Goal: Task Accomplishment & Management: Use online tool/utility

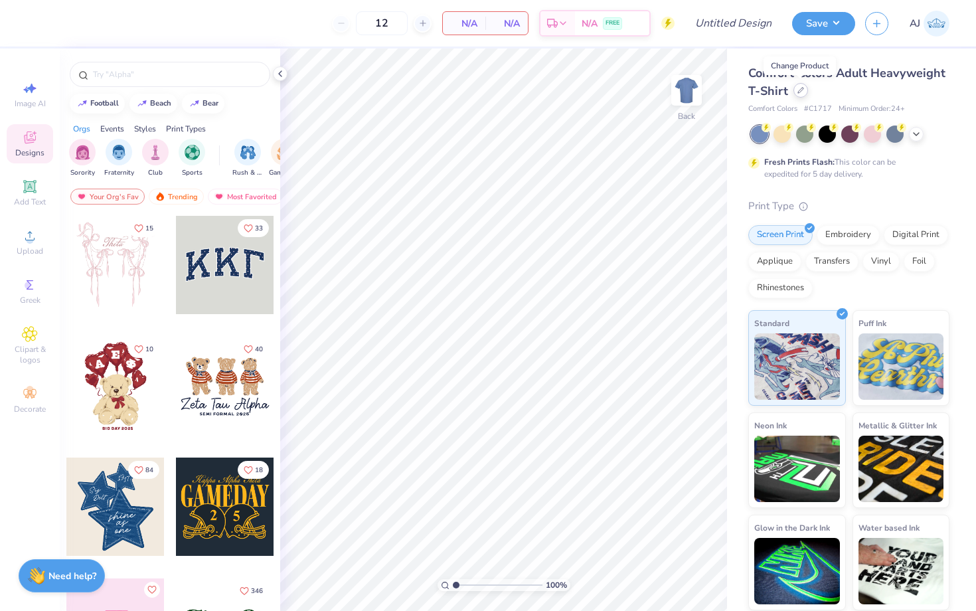
click at [801, 92] on icon at bounding box center [800, 90] width 7 height 7
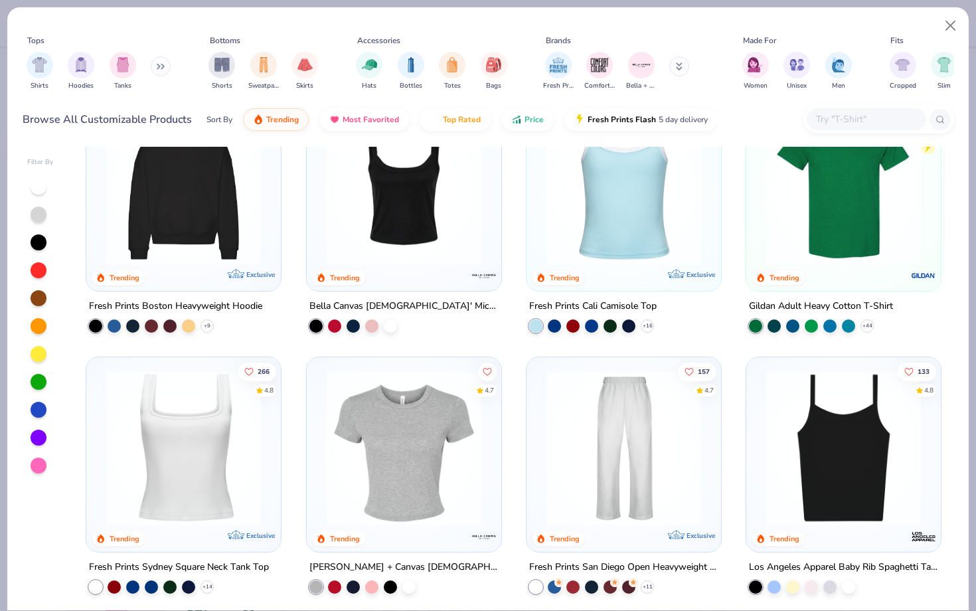
scroll to position [327, 0]
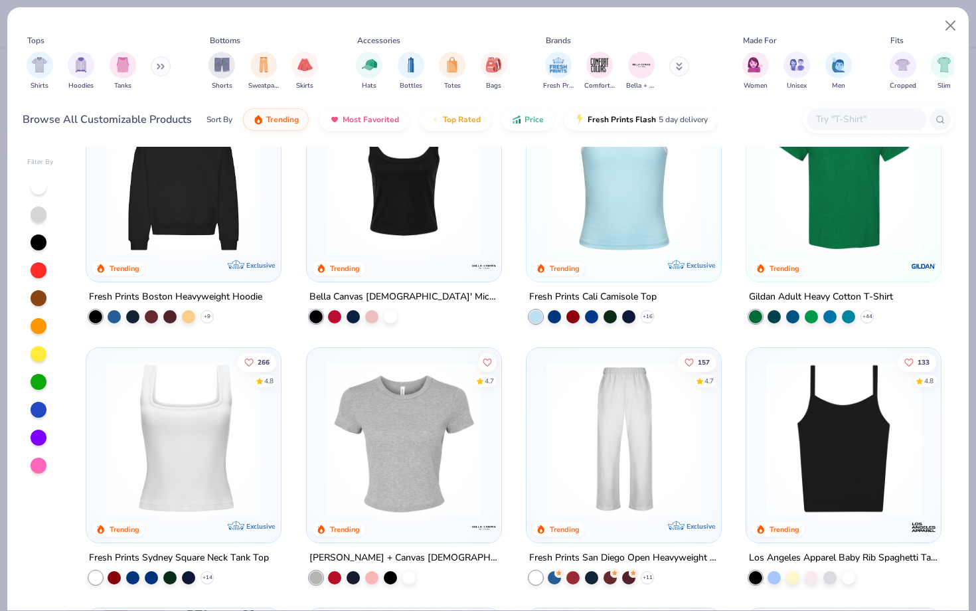
click at [613, 232] on img at bounding box center [624, 177] width 168 height 155
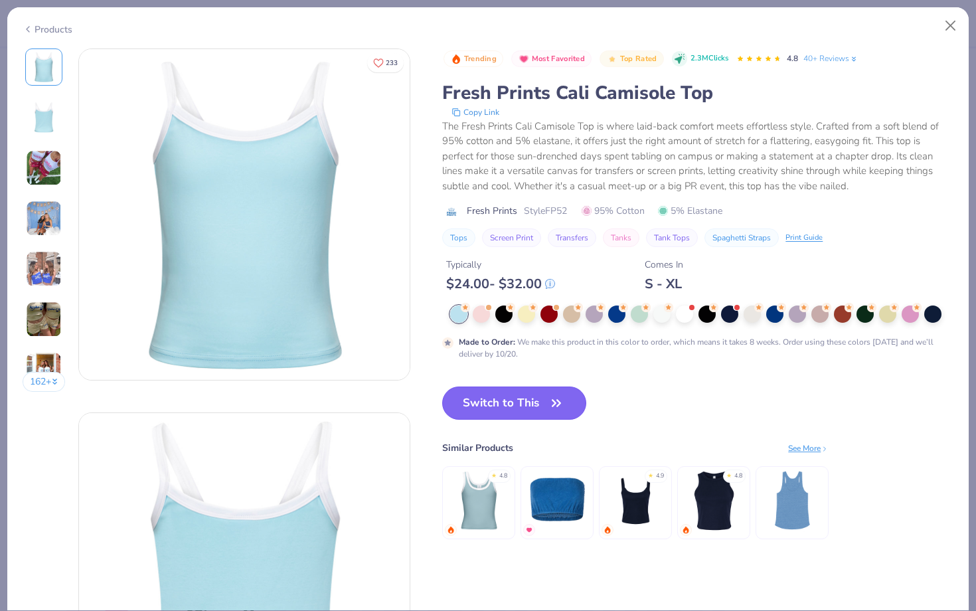
click at [508, 400] on button "Switch to This" at bounding box center [514, 402] width 144 height 33
type input "50"
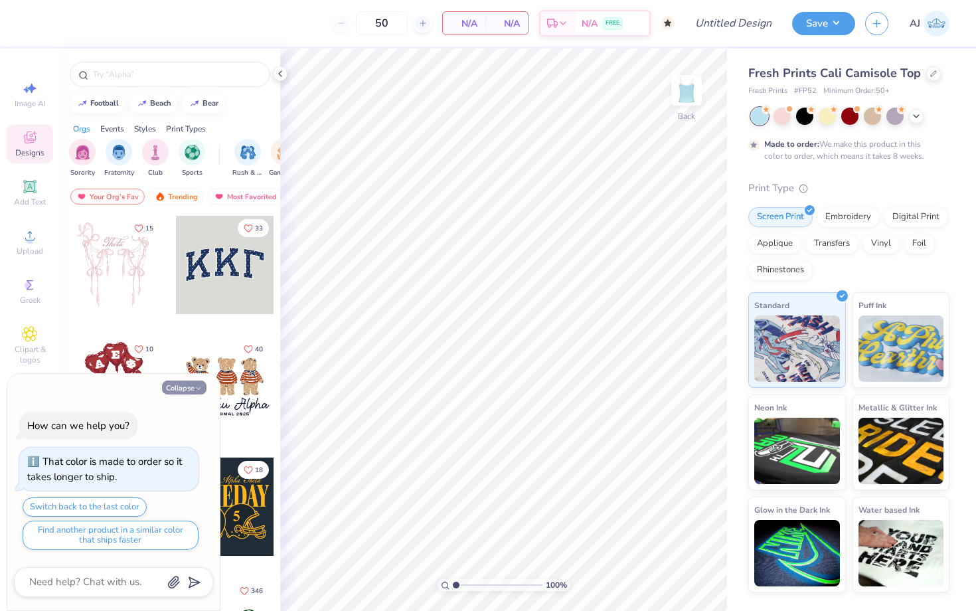
click at [173, 387] on button "Collapse" at bounding box center [184, 387] width 44 height 14
type textarea "x"
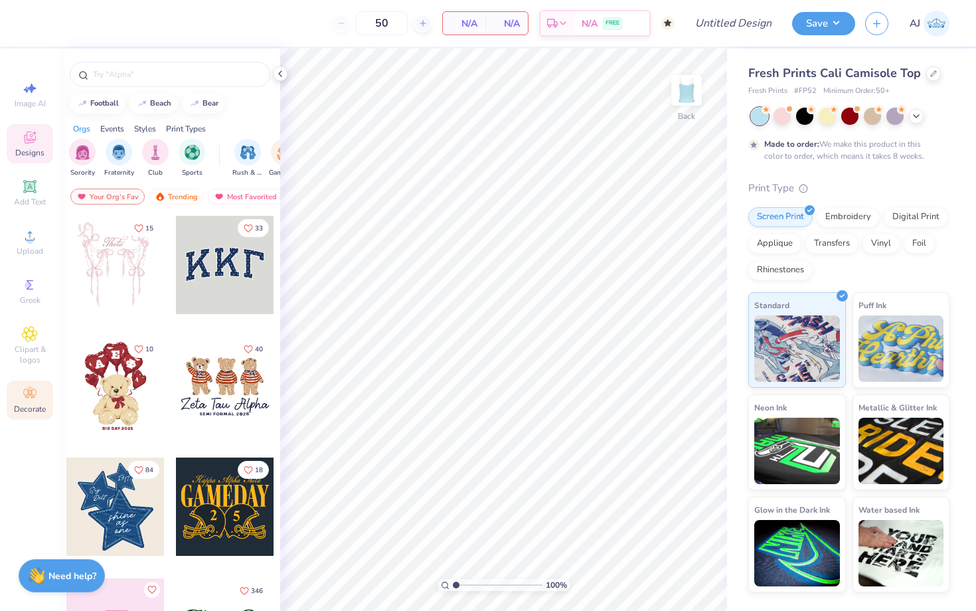
click at [32, 394] on icon at bounding box center [29, 393] width 13 height 9
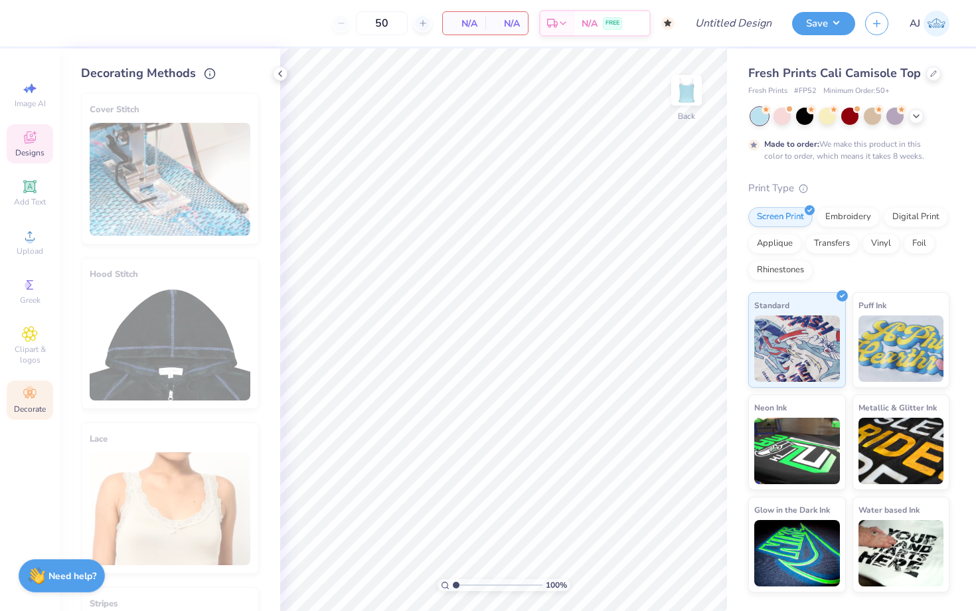
click at [39, 139] on div "Designs" at bounding box center [30, 143] width 46 height 39
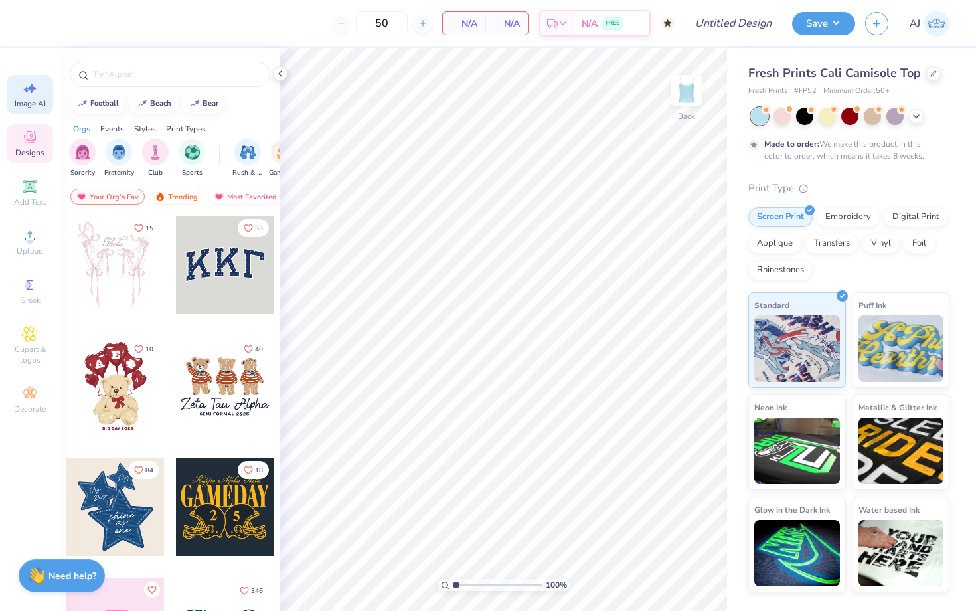
click at [34, 100] on span "Image AI" at bounding box center [30, 103] width 31 height 11
select select "4"
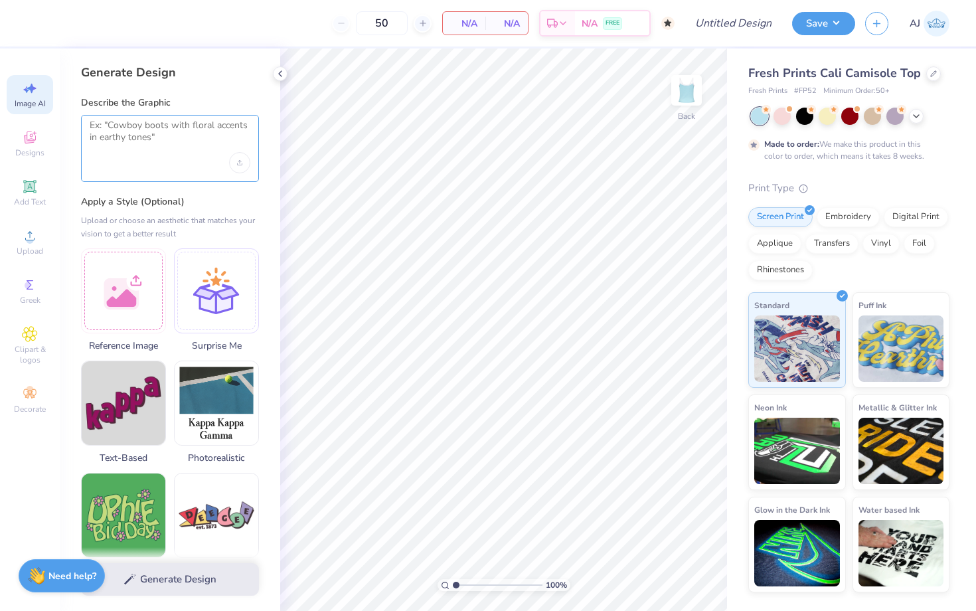
click at [134, 148] on textarea at bounding box center [170, 135] width 161 height 33
click at [176, 151] on textarea at bounding box center [170, 135] width 161 height 33
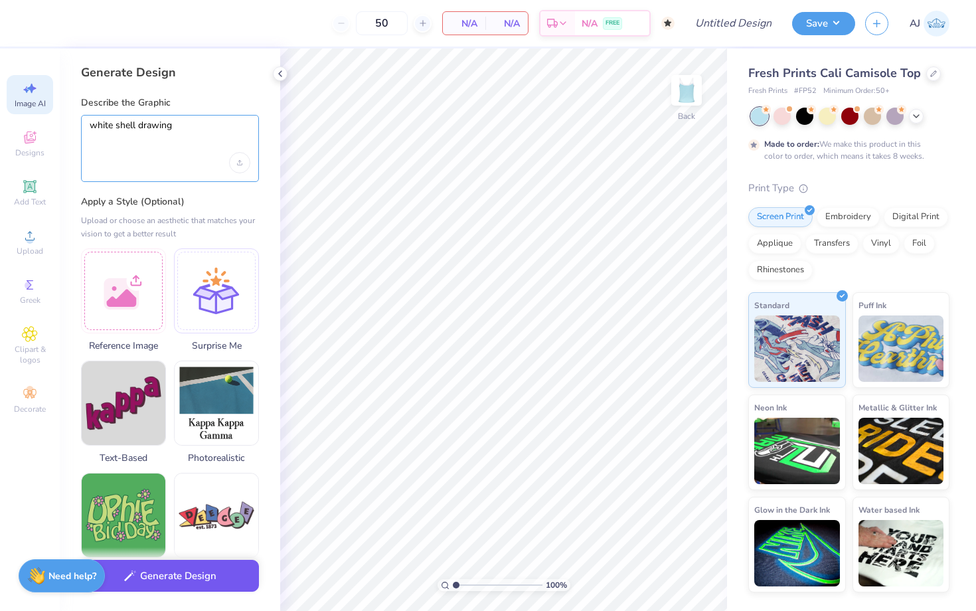
type textarea "white shell drawing"
click at [152, 583] on button "Generate Design" at bounding box center [170, 576] width 178 height 33
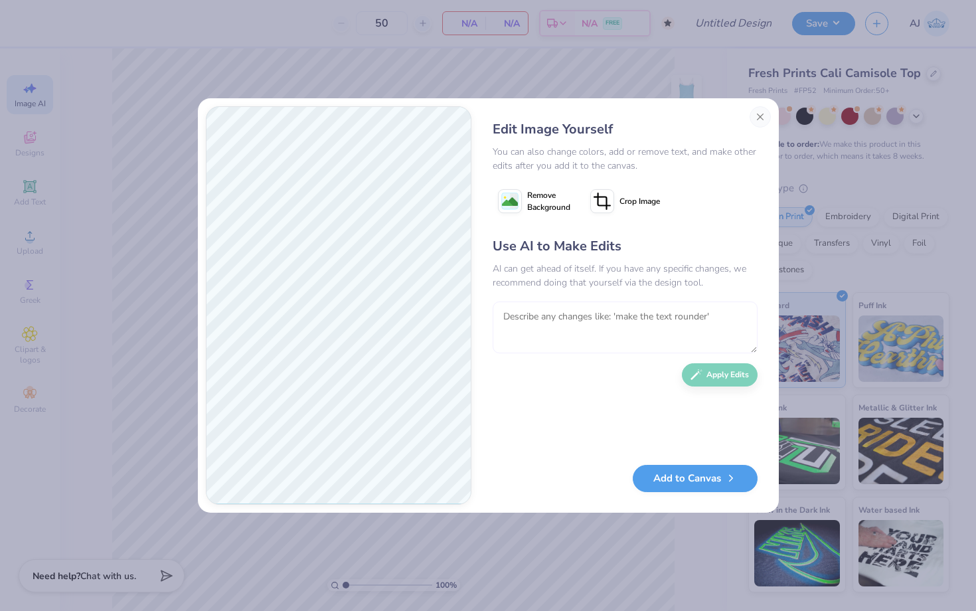
click at [548, 324] on textarea at bounding box center [625, 327] width 265 height 52
type textarea "make it a drawn sea shell"
click at [711, 388] on div "Use AI to Make Edits AI can get ahead of itself. If you have any specific chang…" at bounding box center [625, 343] width 265 height 215
click at [711, 378] on button "Apply Edits" at bounding box center [720, 371] width 76 height 23
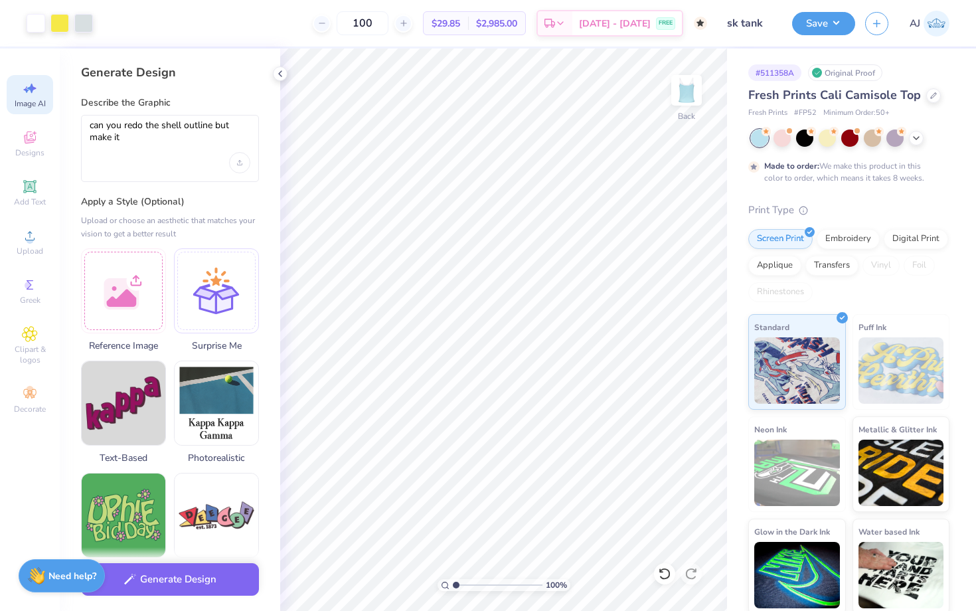
select select "4"
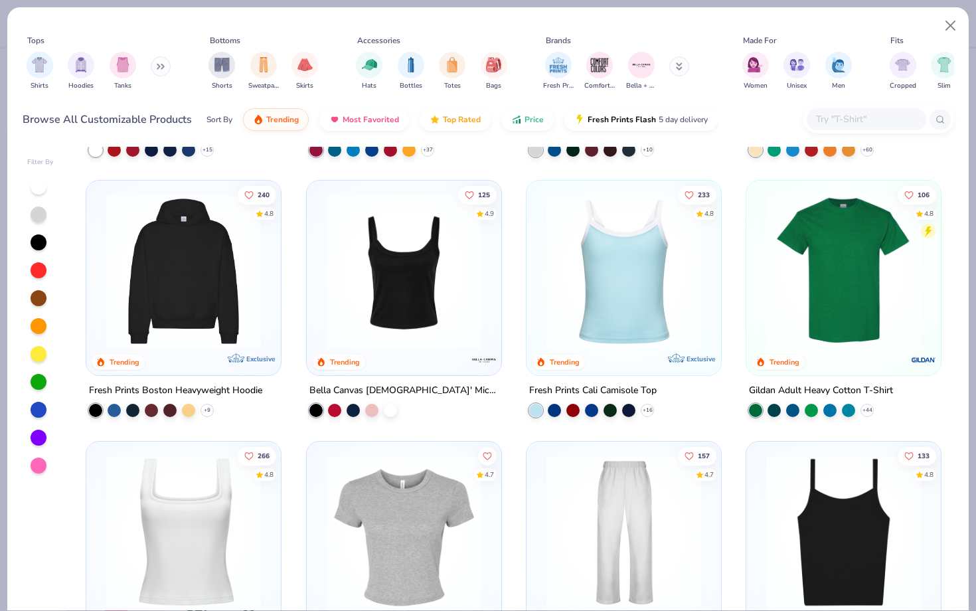
scroll to position [235, 0]
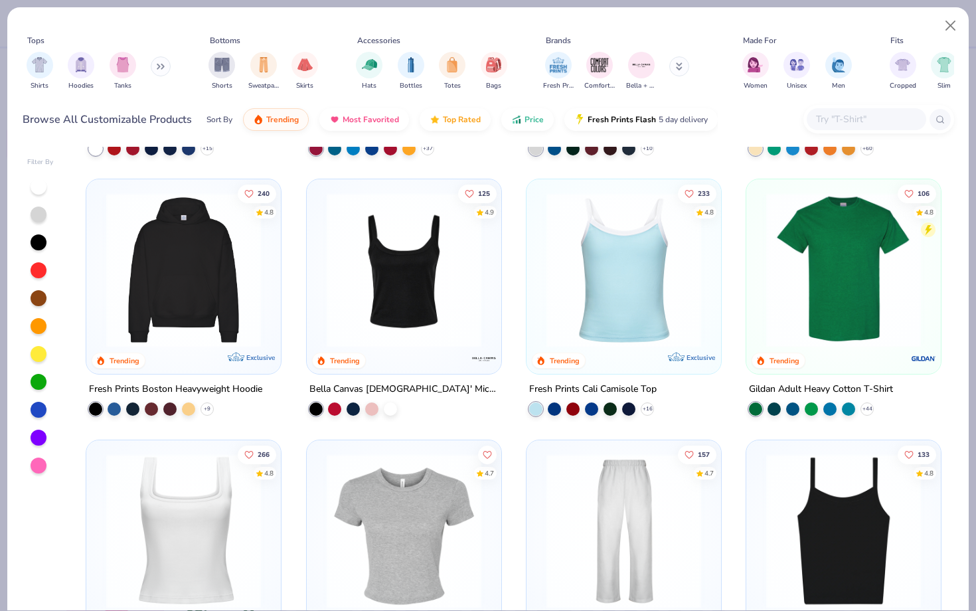
click at [394, 228] on img at bounding box center [404, 269] width 168 height 155
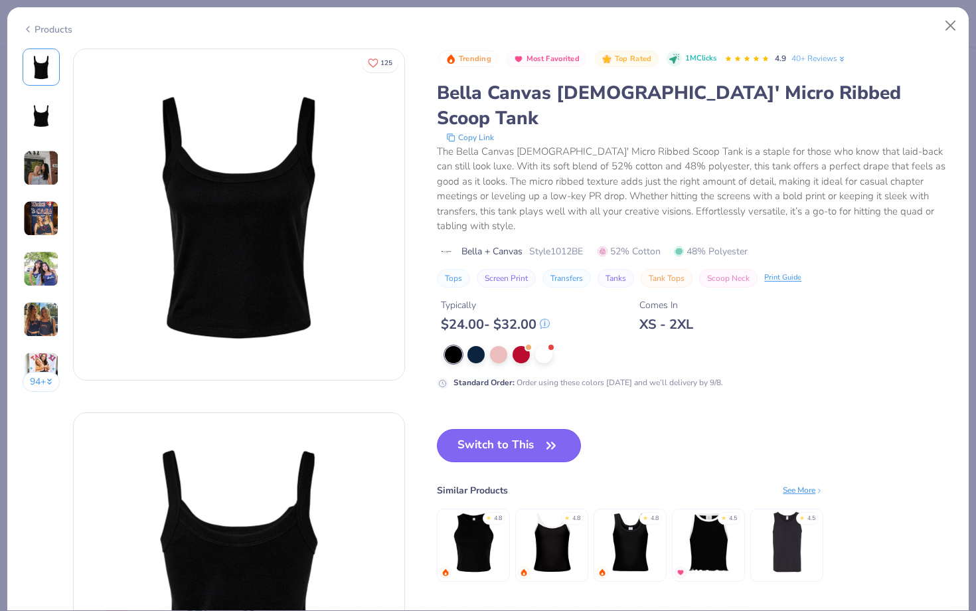
click at [560, 429] on button "Switch to This" at bounding box center [509, 445] width 144 height 33
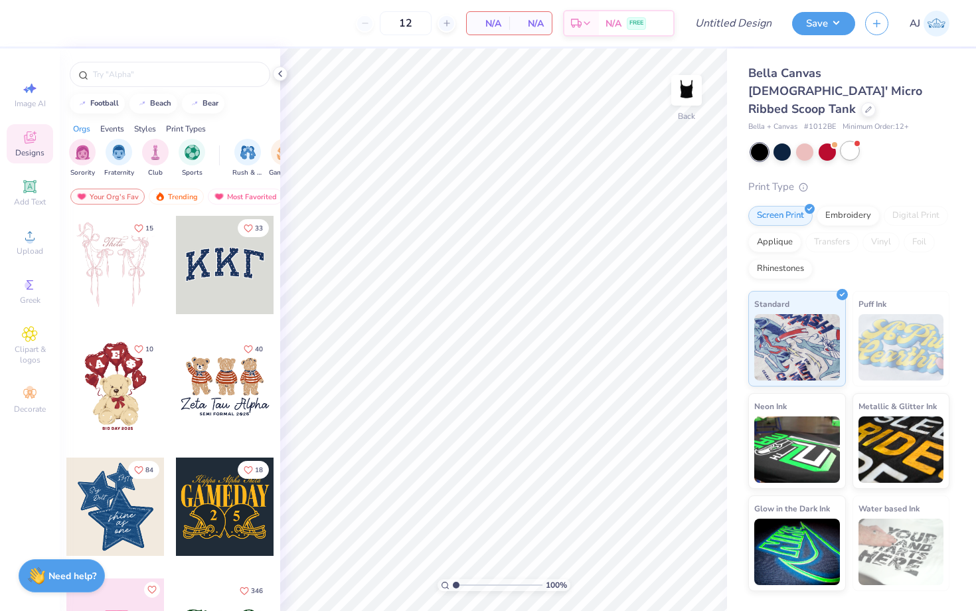
click at [842, 142] on div at bounding box center [849, 150] width 17 height 17
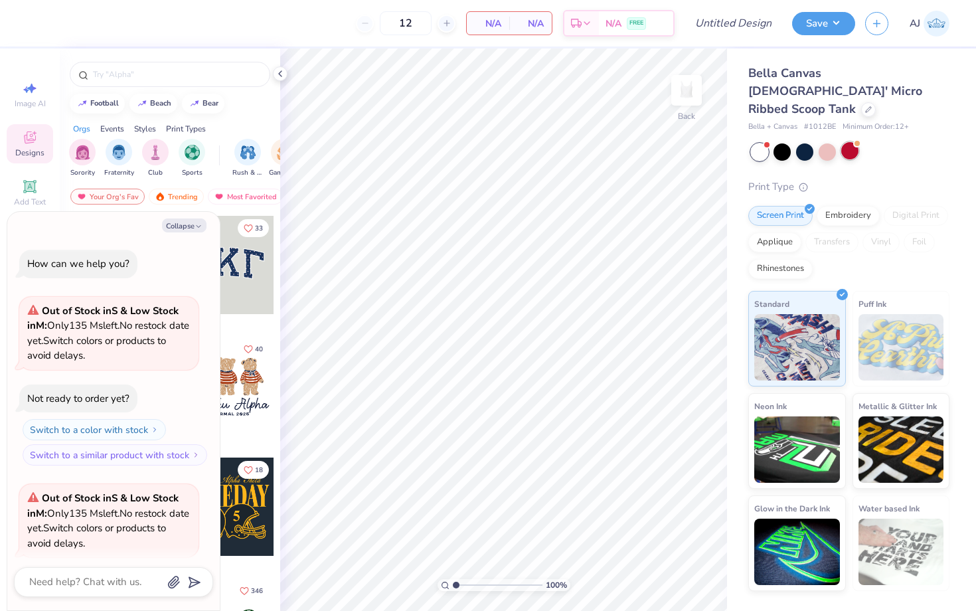
scroll to position [103, 0]
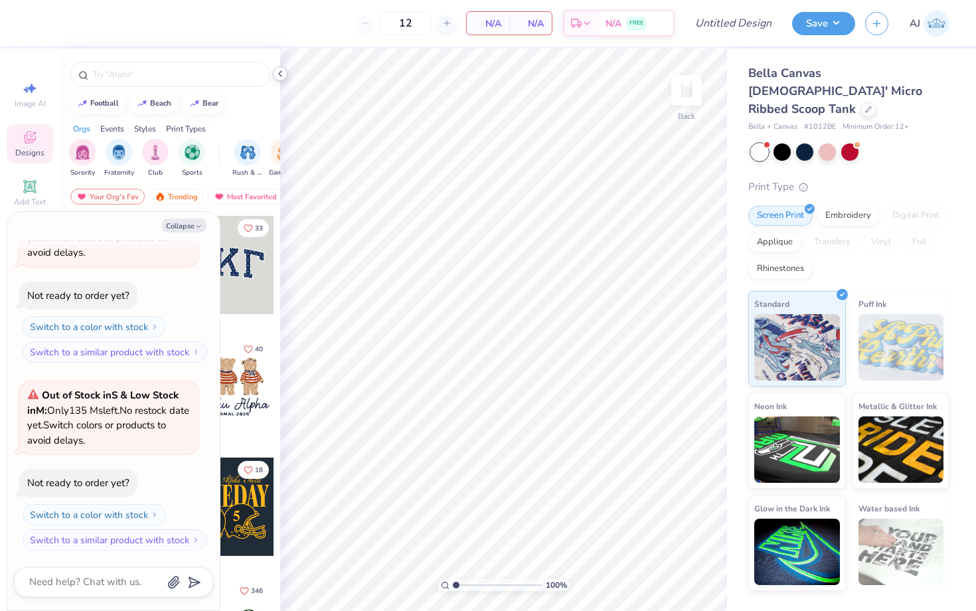
click at [282, 66] on div at bounding box center [280, 73] width 15 height 15
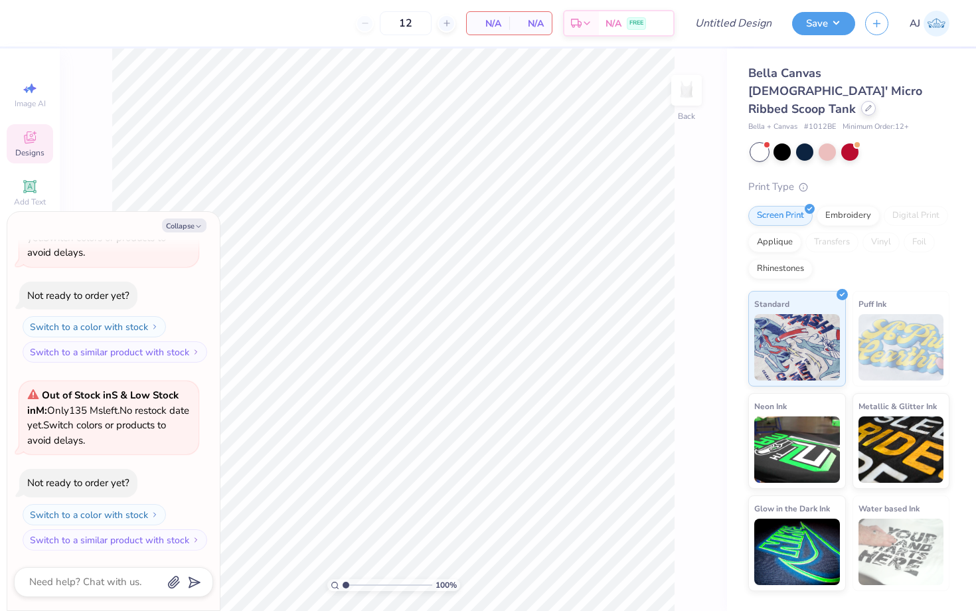
click at [866, 106] on icon at bounding box center [868, 108] width 5 height 5
type textarea "x"
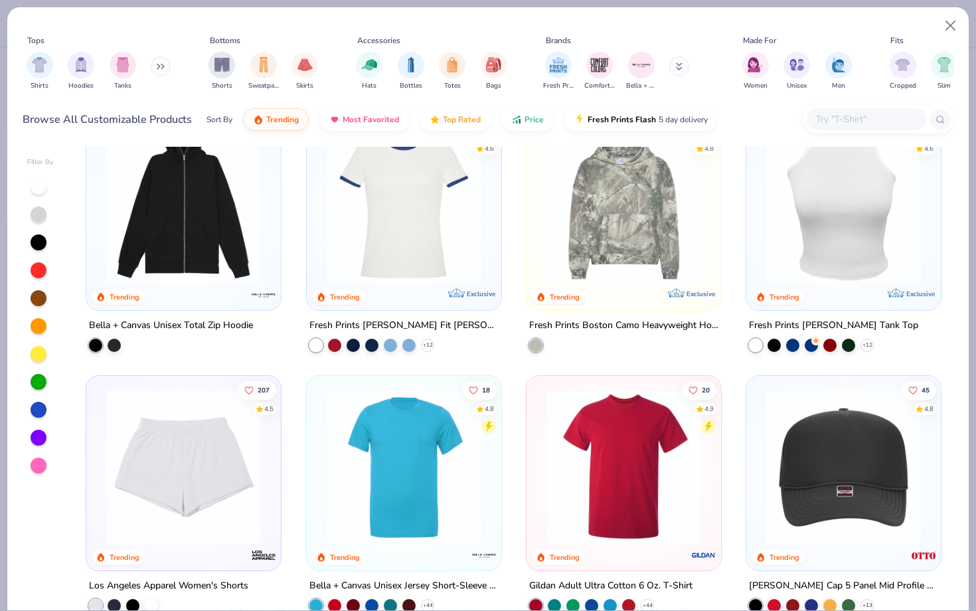
scroll to position [1516, 0]
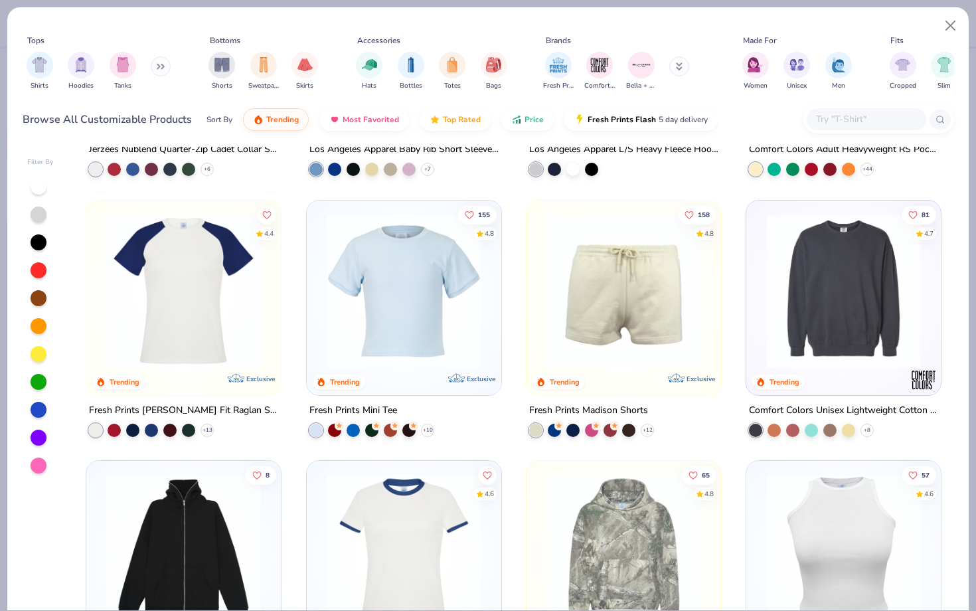
click at [826, 121] on input "text" at bounding box center [865, 119] width 102 height 15
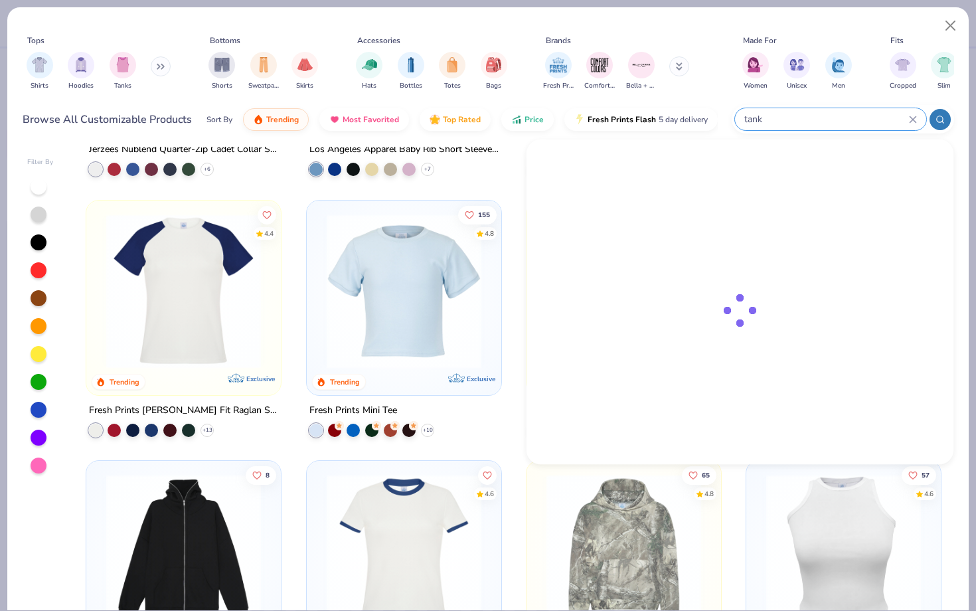
type input "tank"
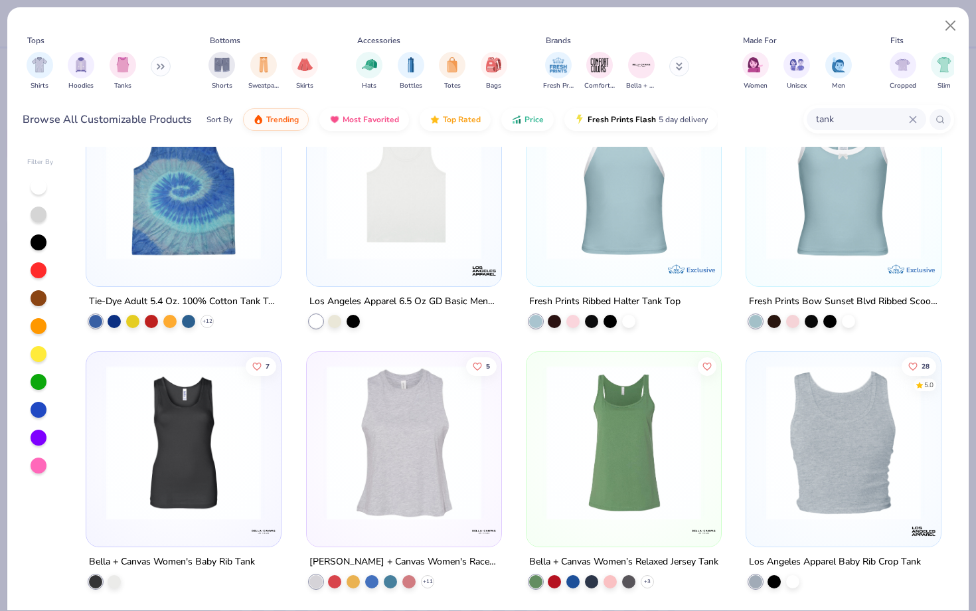
scroll to position [809, 0]
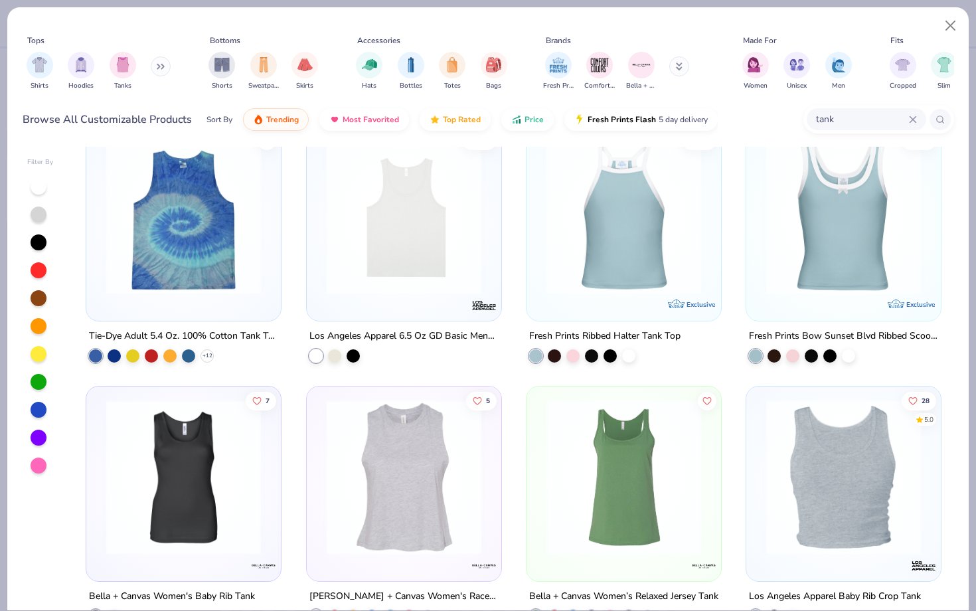
click at [669, 262] on img at bounding box center [624, 216] width 168 height 155
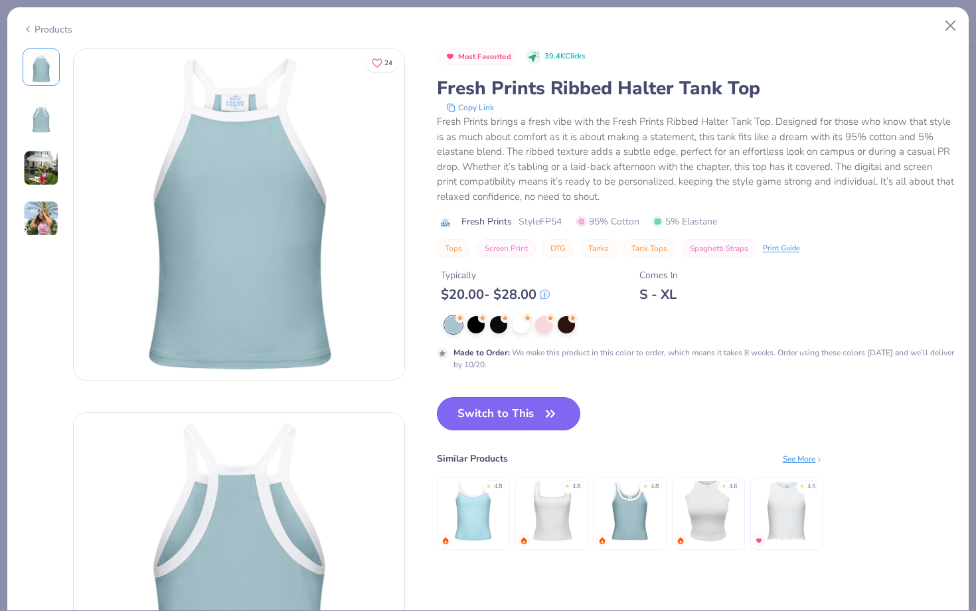
click at [500, 422] on button "Switch to This" at bounding box center [509, 413] width 144 height 33
type textarea "x"
type input "50"
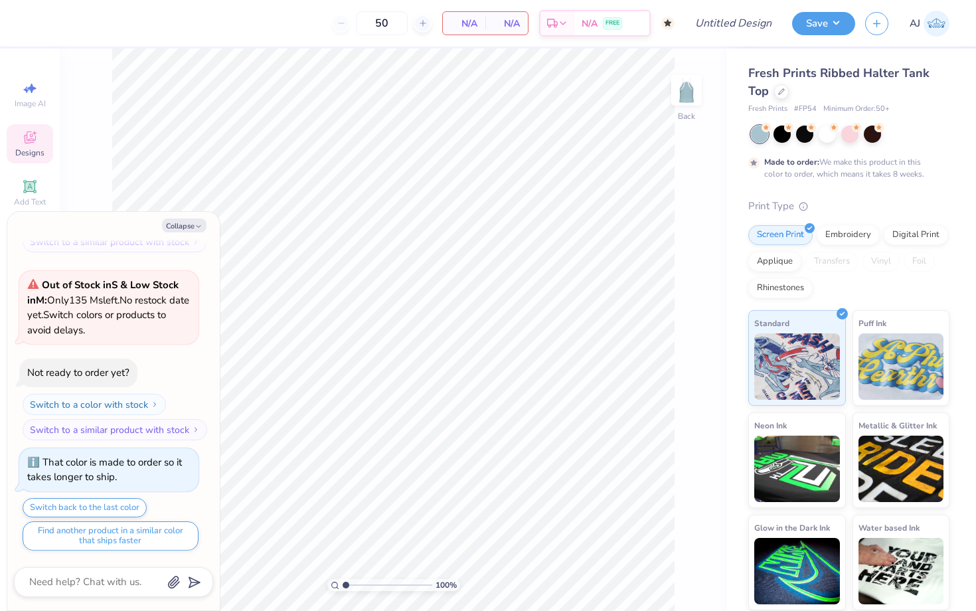
click at [204, 218] on div "Collapse How can we help you? Out of Stock in S & Low Stock in M : Only 135 Ms …" at bounding box center [113, 411] width 212 height 398
click at [196, 223] on icon "button" at bounding box center [198, 226] width 8 height 8
type textarea "x"
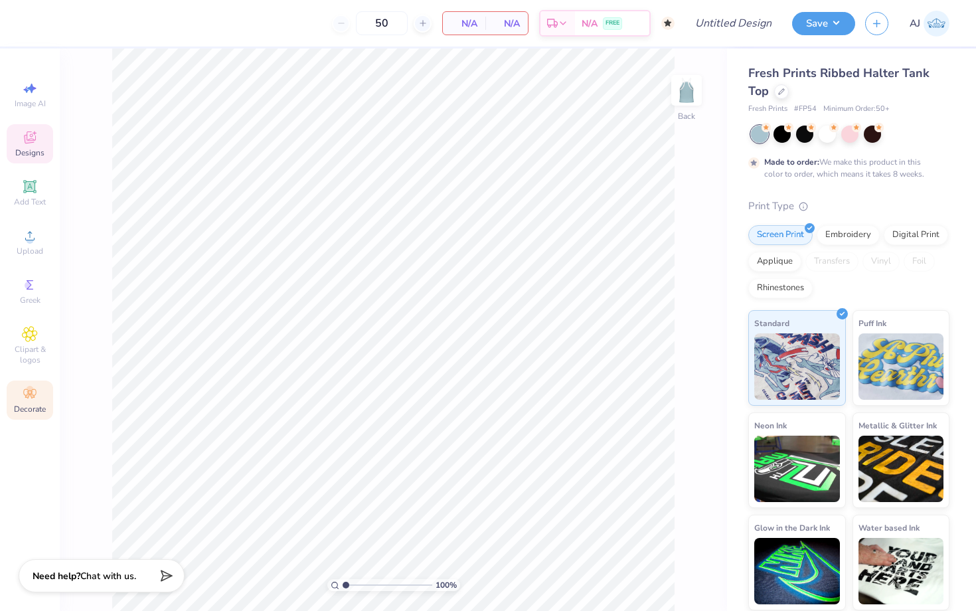
click at [19, 395] on div "Decorate" at bounding box center [30, 399] width 46 height 39
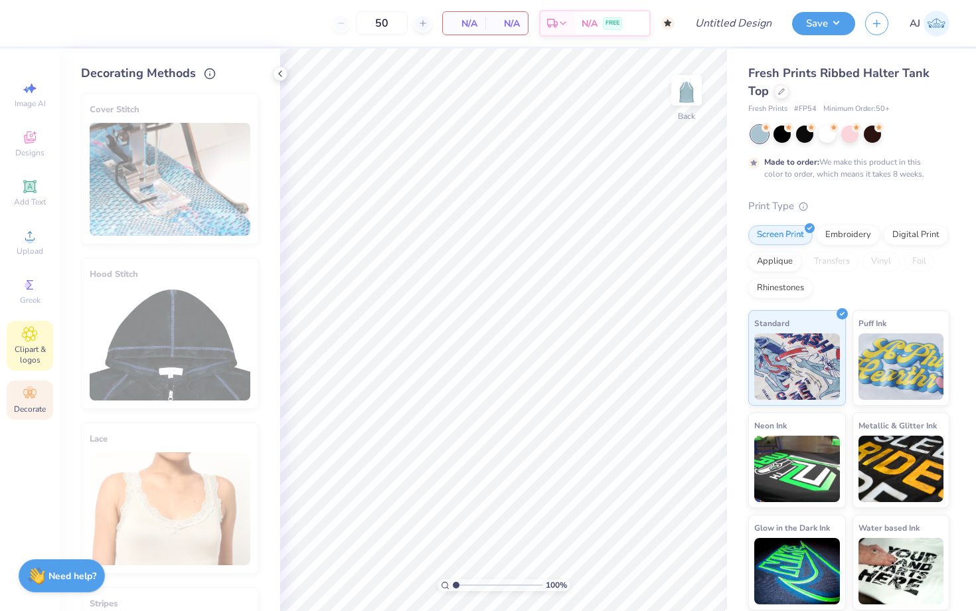
click at [31, 328] on icon at bounding box center [29, 334] width 15 height 16
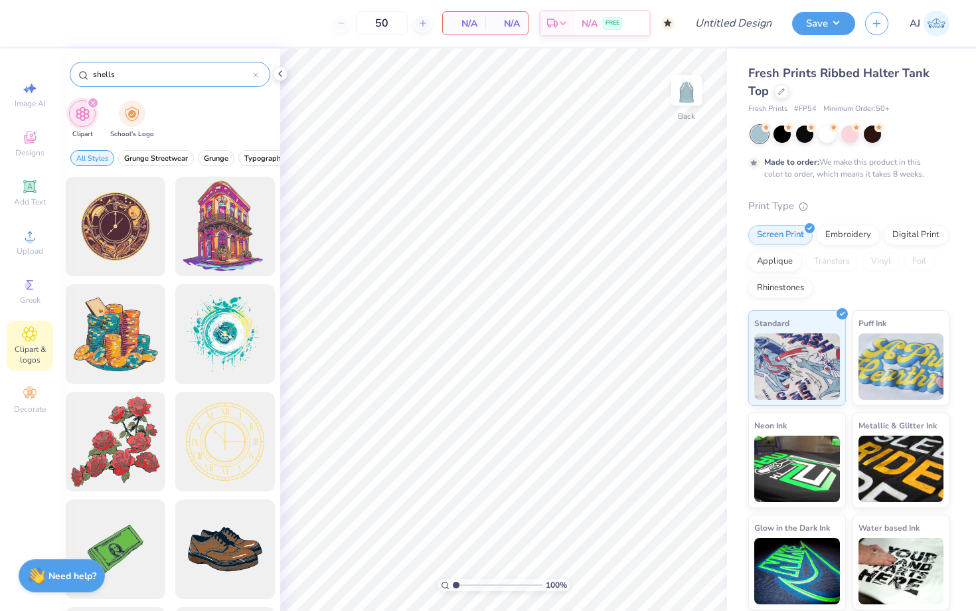
type input "shells"
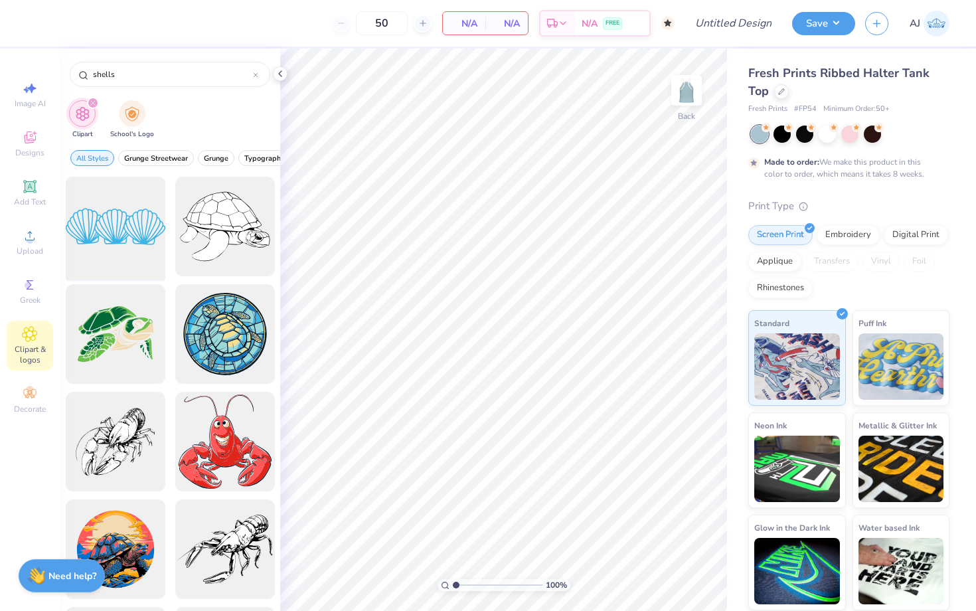
click at [147, 252] on div at bounding box center [115, 227] width 110 height 110
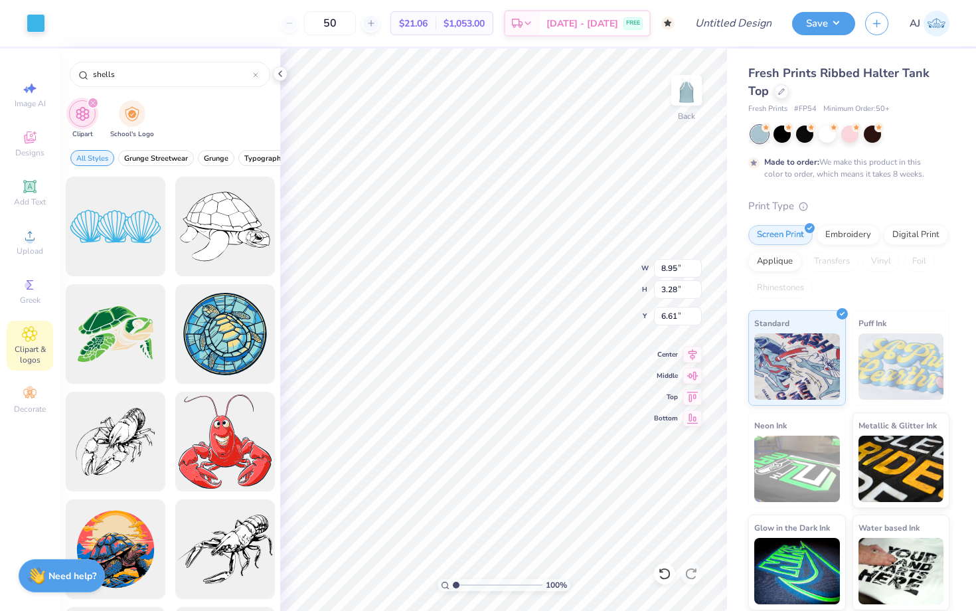
type input "3.88"
click at [33, 23] on div at bounding box center [36, 22] width 19 height 19
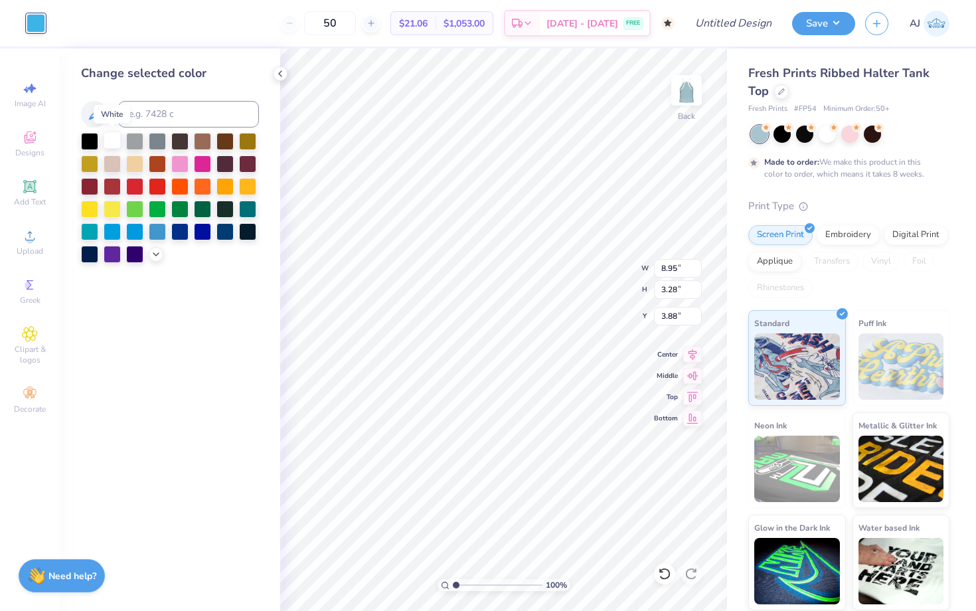
click at [112, 145] on div at bounding box center [112, 139] width 17 height 17
type input "6.39"
type input "2.34"
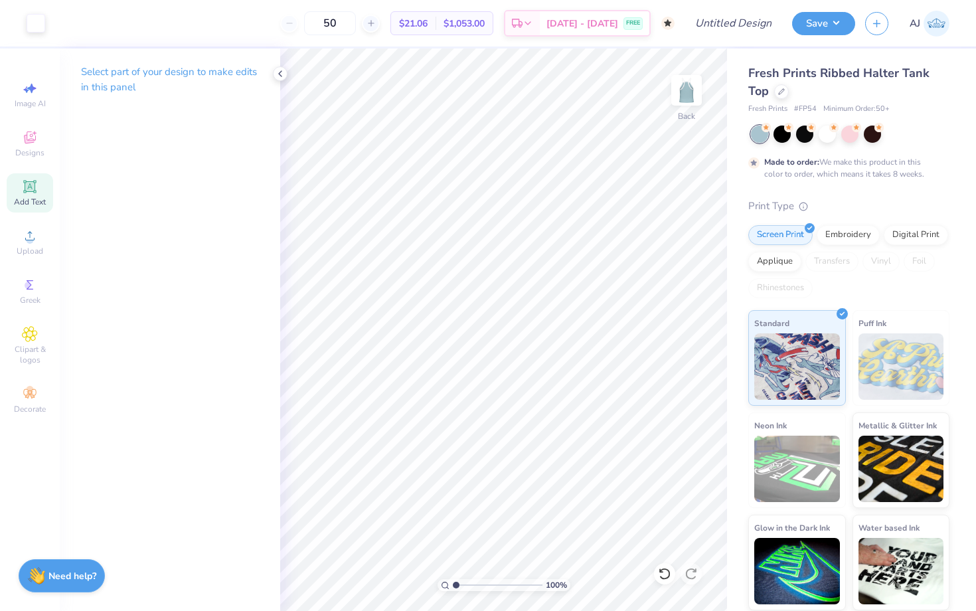
click at [32, 201] on span "Add Text" at bounding box center [30, 201] width 32 height 11
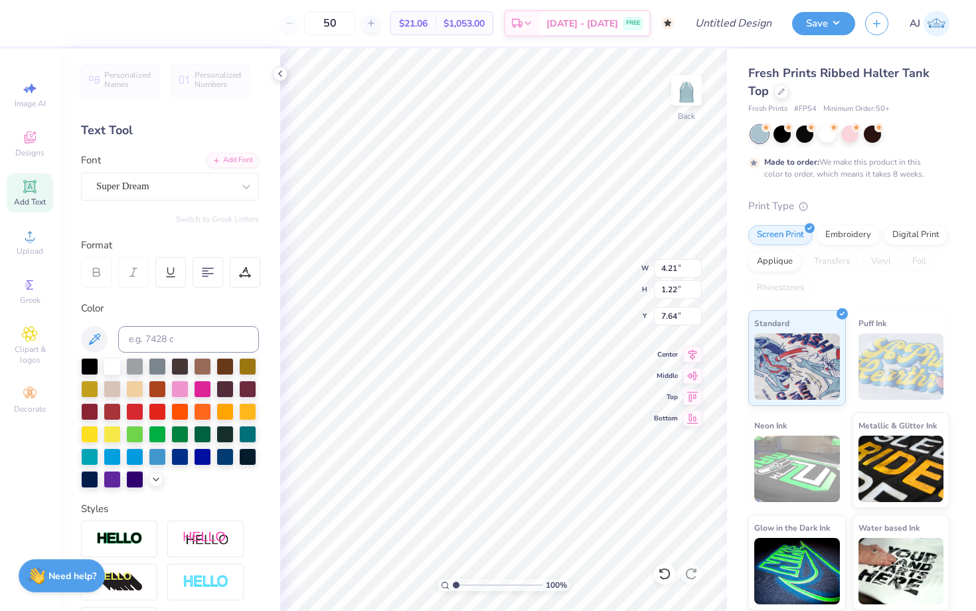
click at [170, 202] on div "Personalized Names Personalized Numbers Text Tool Add Font Font Super Dream Swi…" at bounding box center [170, 329] width 220 height 562
click at [170, 192] on div "Super Dream" at bounding box center [164, 186] width 139 height 21
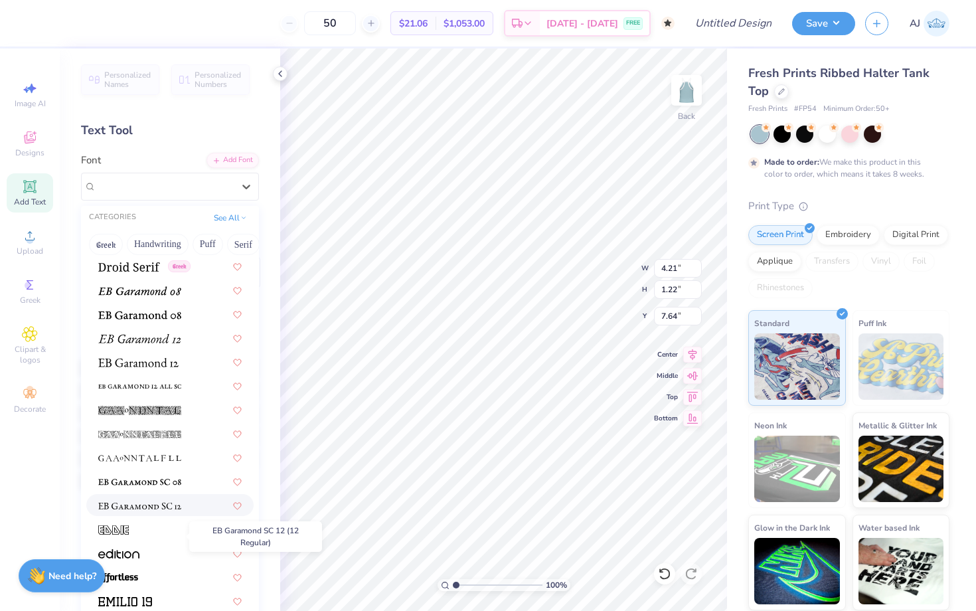
scroll to position [2358, 0]
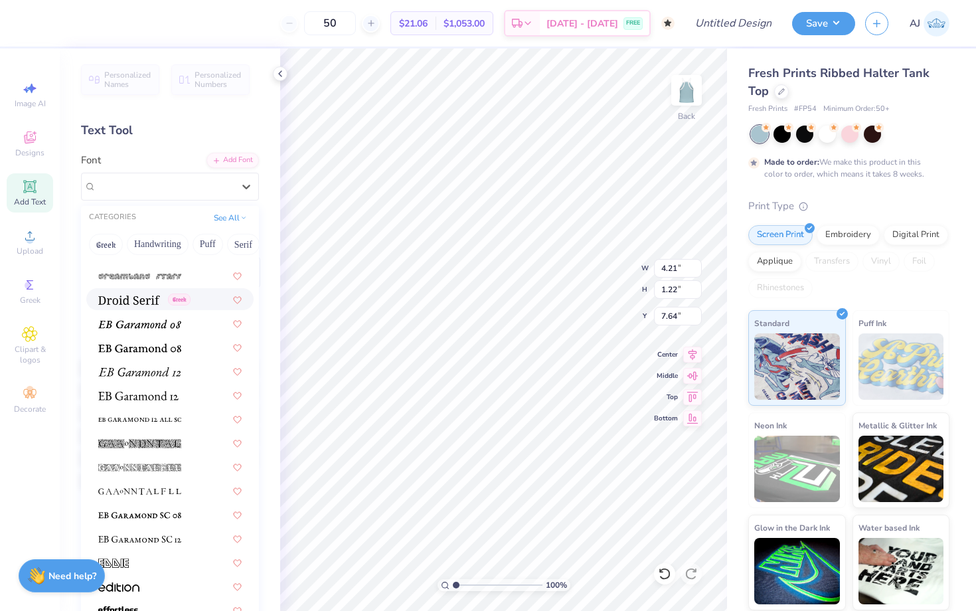
click at [145, 309] on div "Greek" at bounding box center [169, 299] width 167 height 22
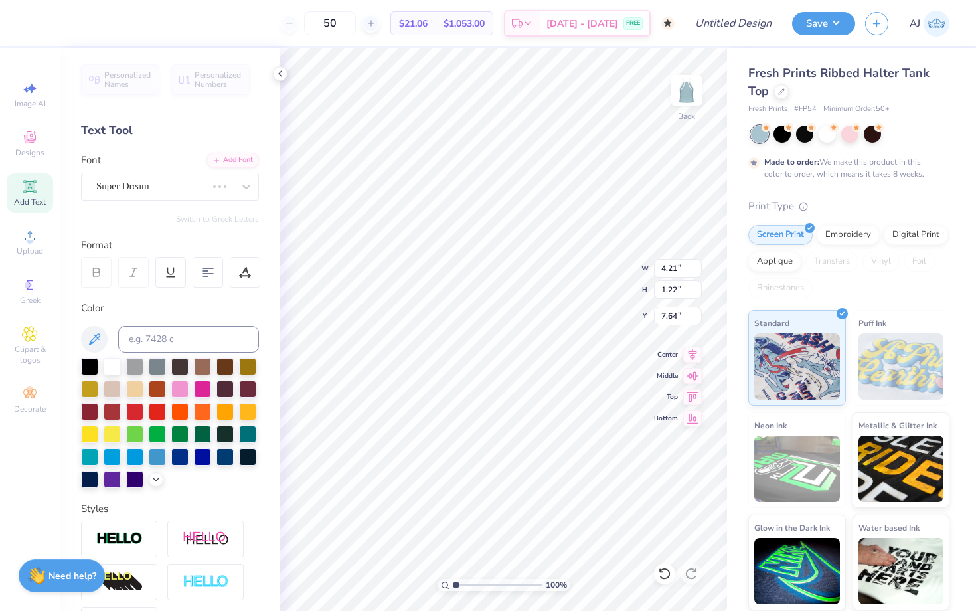
type input "4.29"
type input "1.24"
type input "7.63"
type textarea "SK, Here We Go Againn"
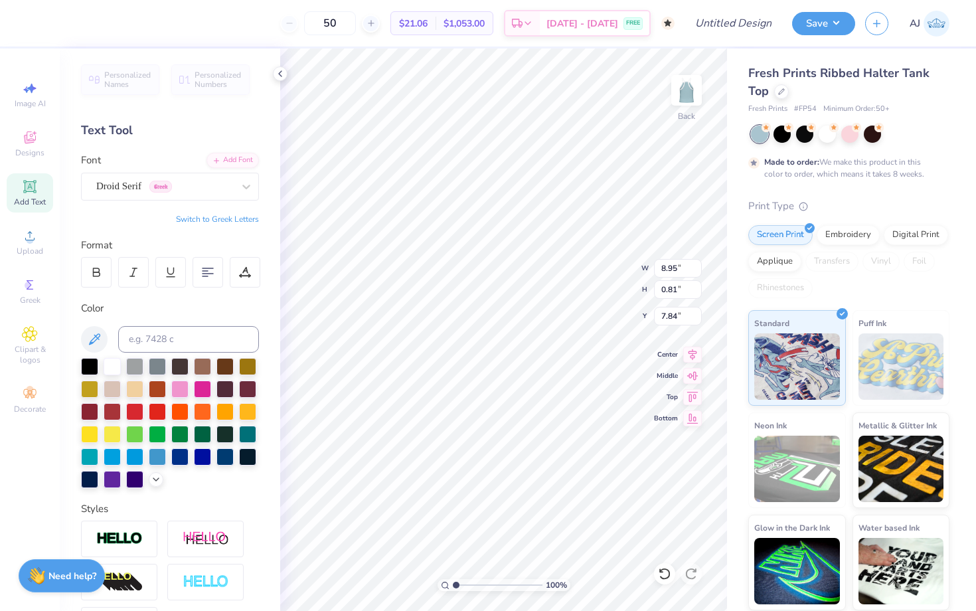
type textarea "SK, Here We Go Again"
type input "7.44"
type input "6.39"
type input "2.34"
type input "4.15"
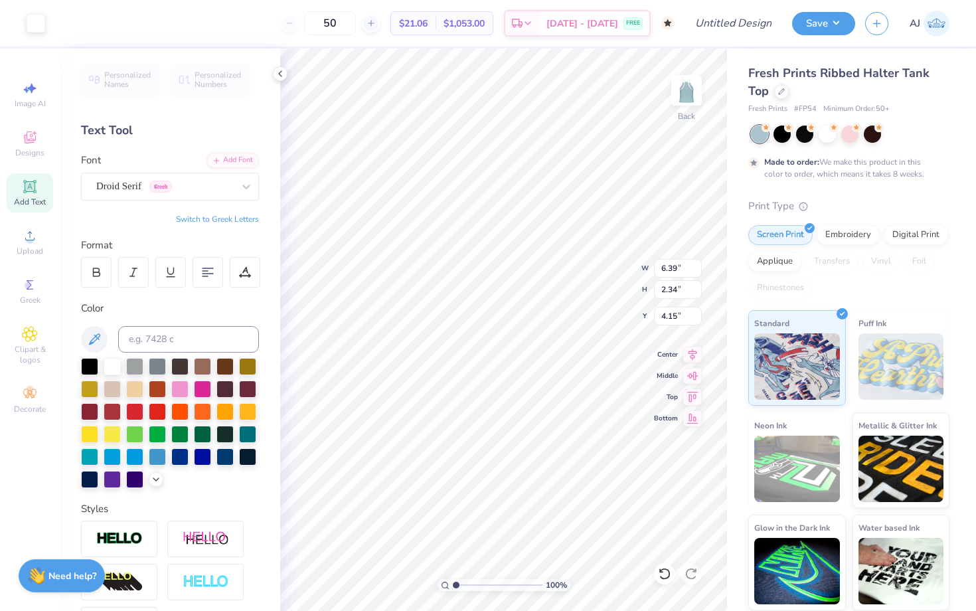
type input "4.89"
type input "1.79"
type input "4.64"
click at [117, 428] on div at bounding box center [112, 432] width 17 height 17
click at [106, 430] on div at bounding box center [112, 432] width 17 height 17
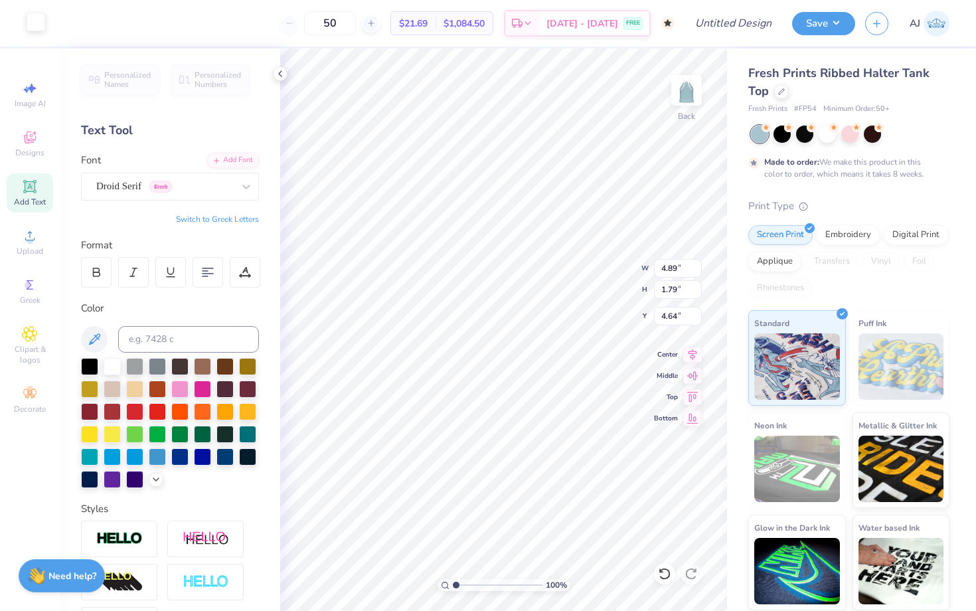
click at [42, 18] on div at bounding box center [36, 22] width 19 height 19
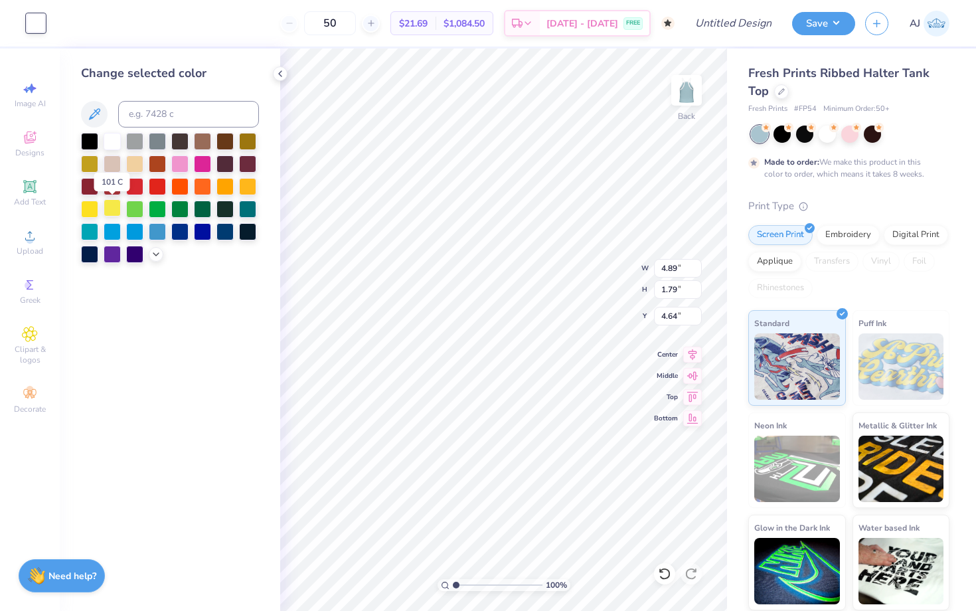
click at [113, 208] on div at bounding box center [112, 207] width 17 height 17
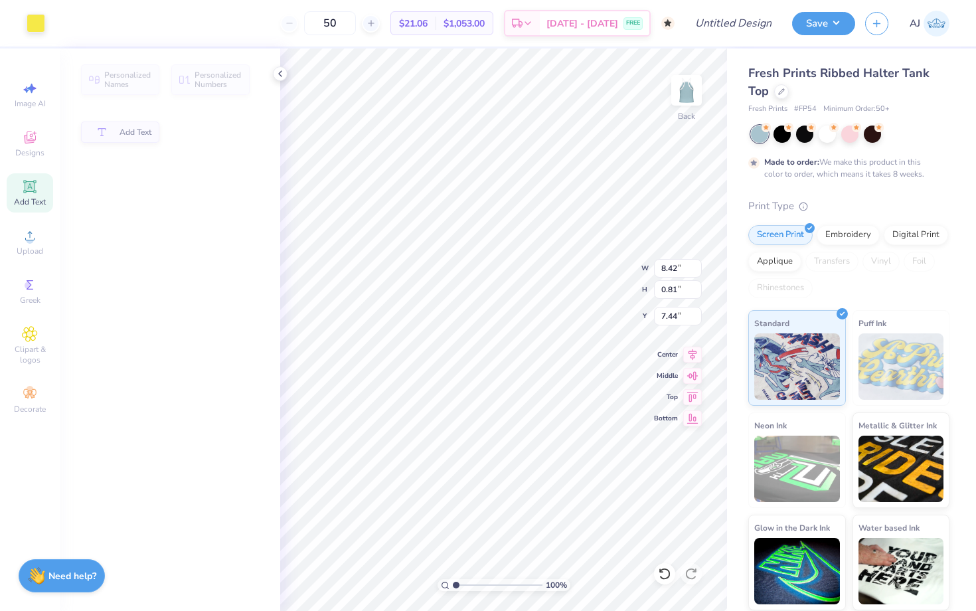
type input "8.42"
type input "0.81"
type input "7.44"
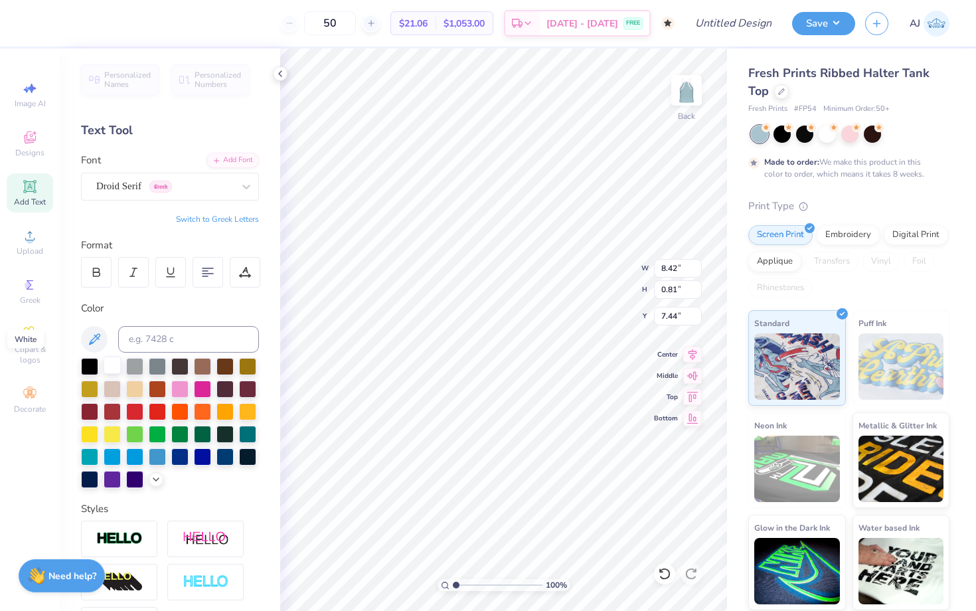
click at [112, 364] on div at bounding box center [112, 364] width 17 height 17
click at [43, 338] on div "Clipart & logos" at bounding box center [30, 346] width 46 height 50
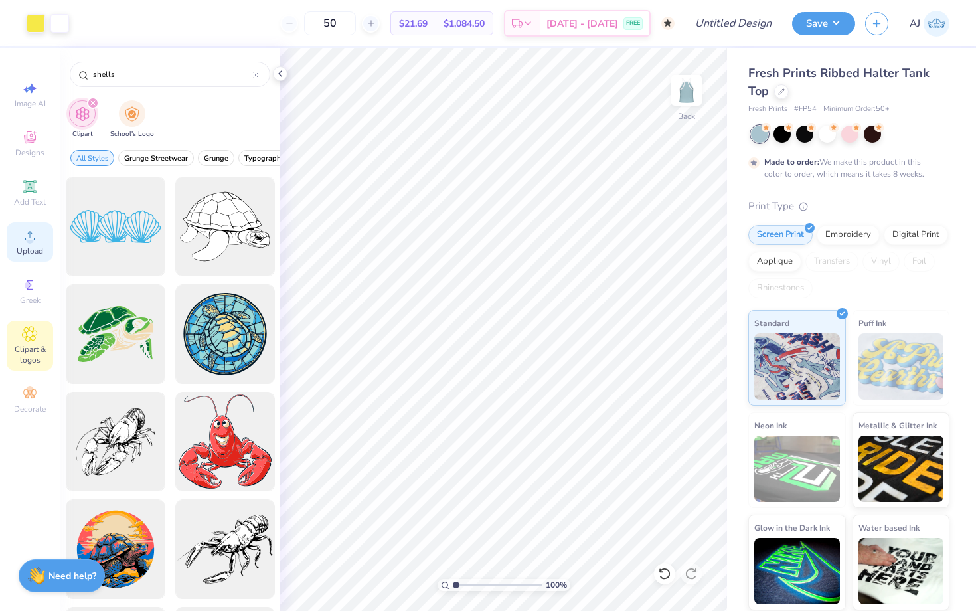
click at [32, 250] on span "Upload" at bounding box center [30, 251] width 27 height 11
click at [42, 394] on div "Decorate" at bounding box center [30, 399] width 46 height 39
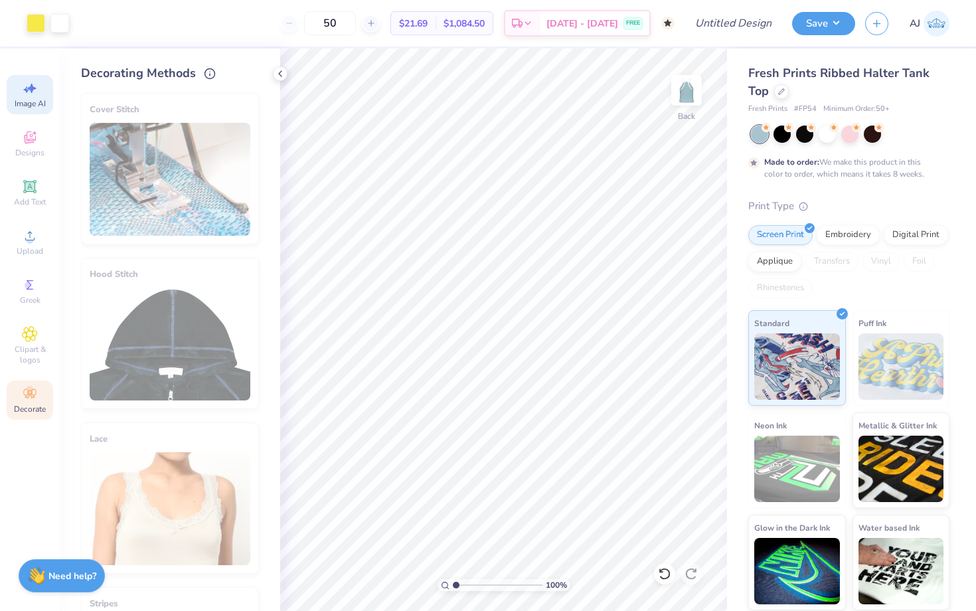
click at [35, 78] on div "Image AI" at bounding box center [30, 94] width 46 height 39
select select "4"
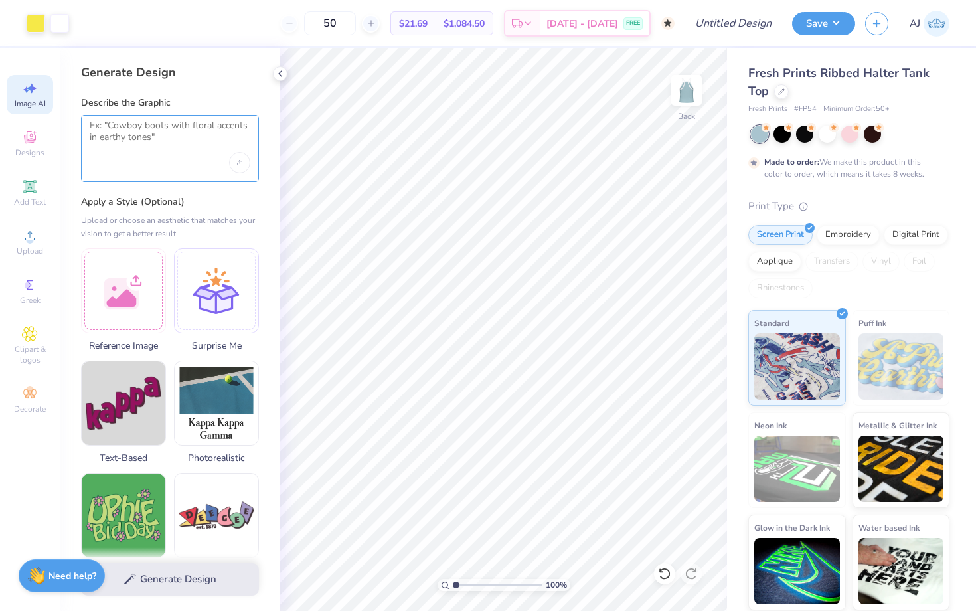
click at [140, 137] on textarea at bounding box center [170, 135] width 161 height 33
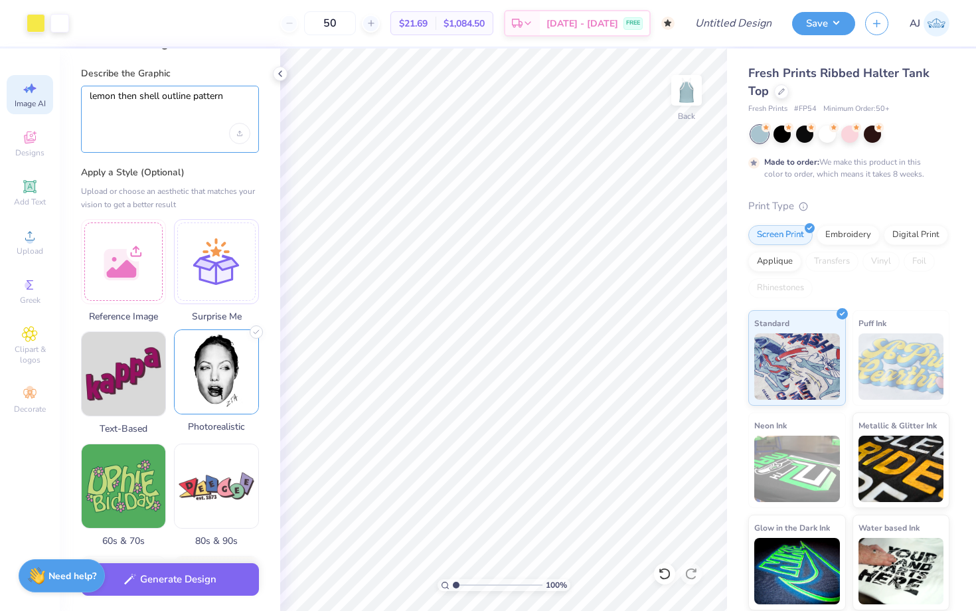
scroll to position [29, 0]
type textarea "lemon then shell outline pattern"
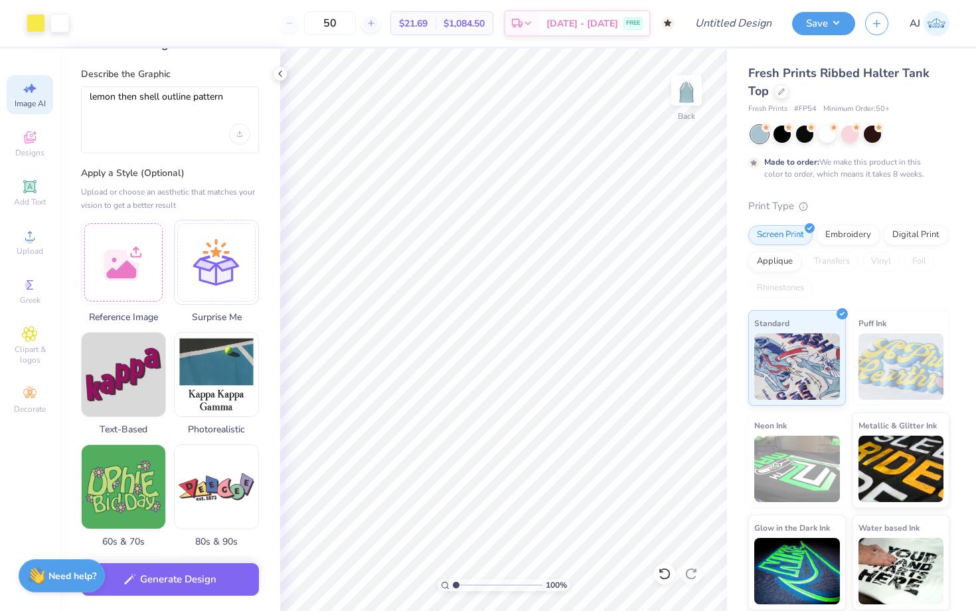
click at [196, 561] on div "Generate Design" at bounding box center [170, 579] width 220 height 64
click at [194, 573] on button "Generate Design" at bounding box center [170, 576] width 178 height 33
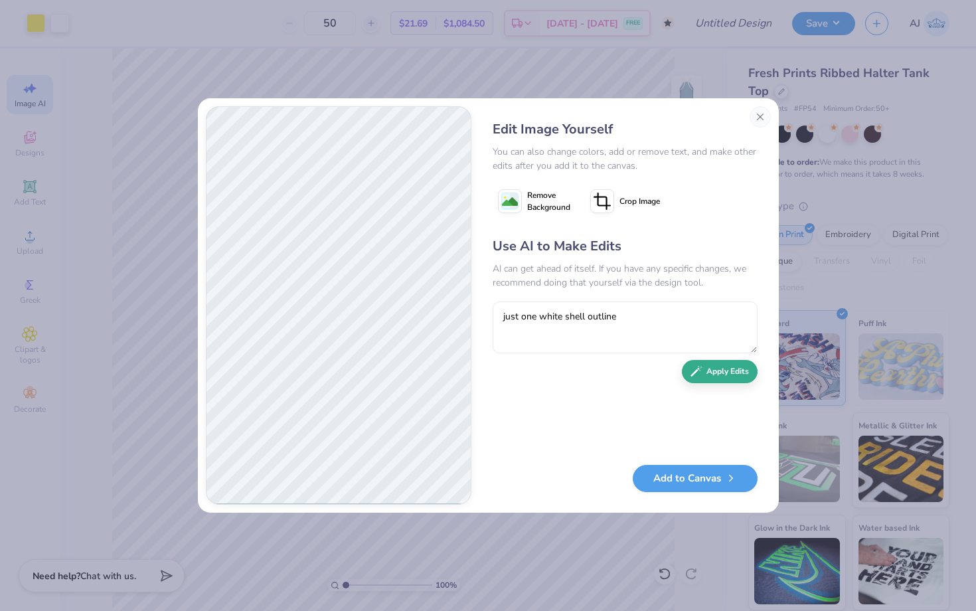
type textarea "just one white shell outline"
click at [731, 385] on div "Use AI to Make Edits AI can get ahead of itself. If you have any specific chang…" at bounding box center [625, 343] width 265 height 215
click at [729, 371] on button "Apply Edits" at bounding box center [720, 371] width 76 height 23
click at [661, 477] on button "Add to Canvas" at bounding box center [695, 474] width 125 height 27
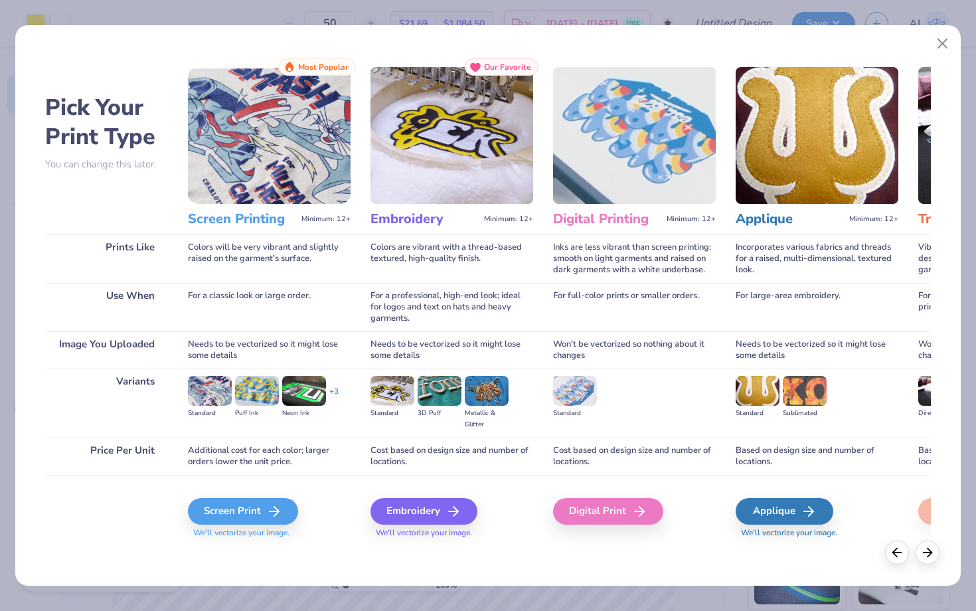
click at [252, 525] on div "Screen Print We'll vectorize your image." at bounding box center [269, 518] width 163 height 40
click at [252, 504] on div "Screen Print" at bounding box center [245, 511] width 110 height 27
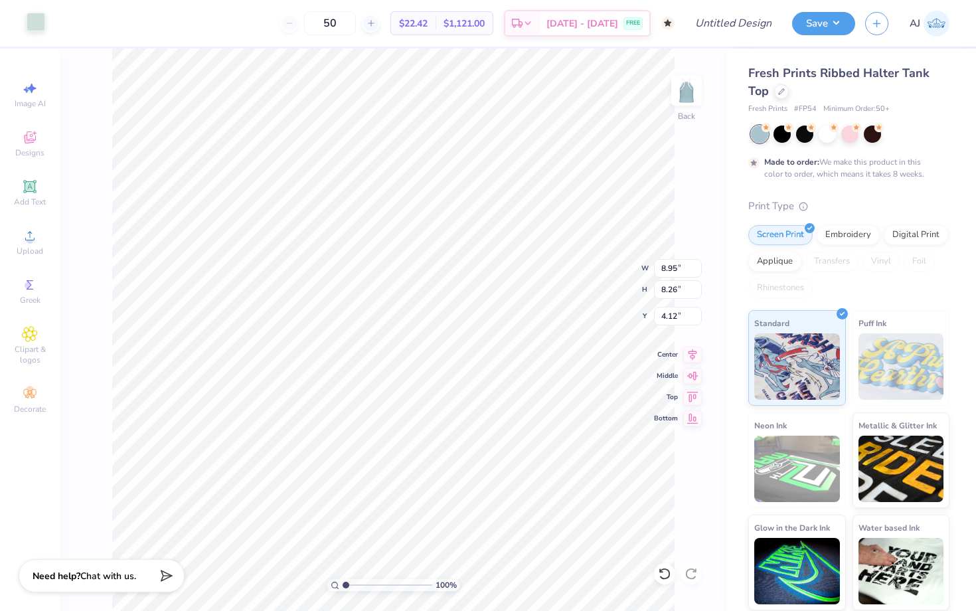
click at [35, 31] on div at bounding box center [36, 22] width 19 height 19
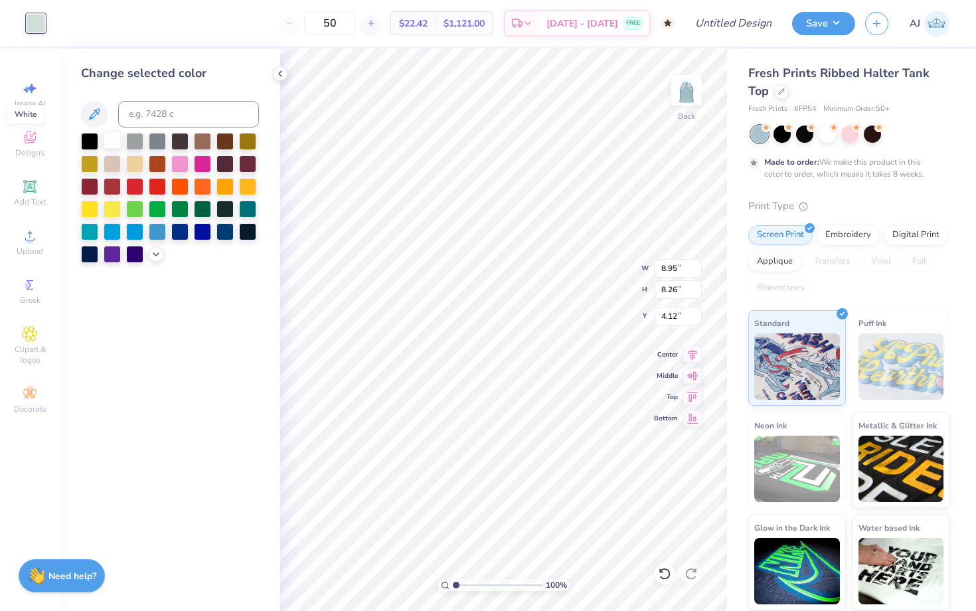
click at [106, 143] on div at bounding box center [112, 139] width 17 height 17
type input "2.64"
type input "2.43"
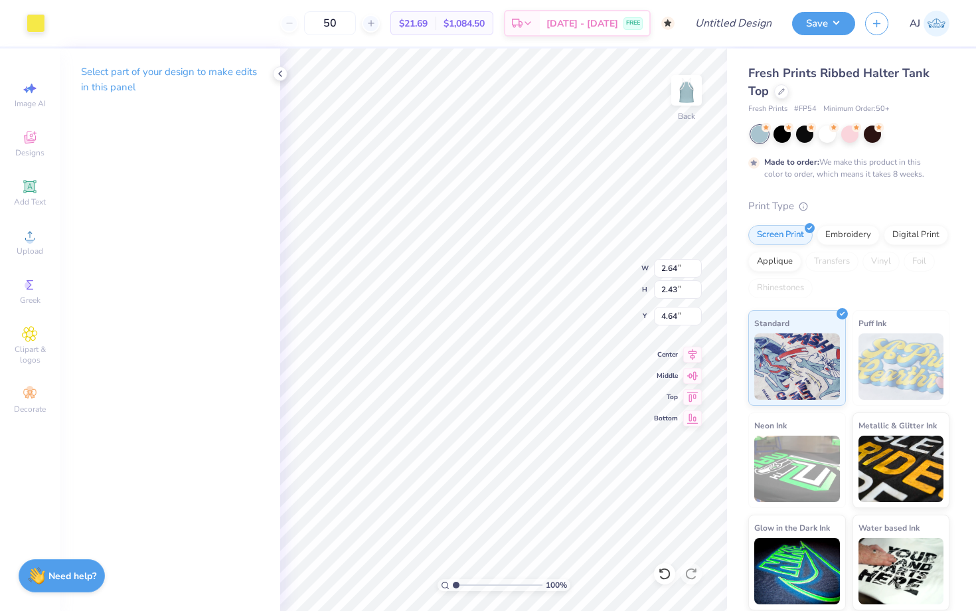
type input "4.89"
type input "1.79"
type input "4.77"
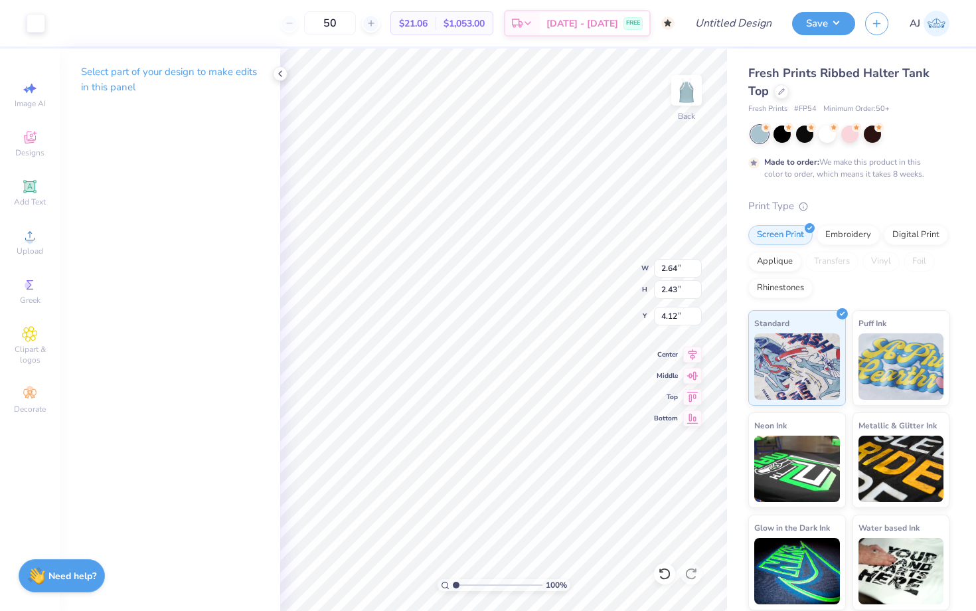
type input "4.11"
type input "2.16"
type input "1.99"
click at [500, 392] on li "Duplicate" at bounding box center [536, 387] width 104 height 26
type input "4.55"
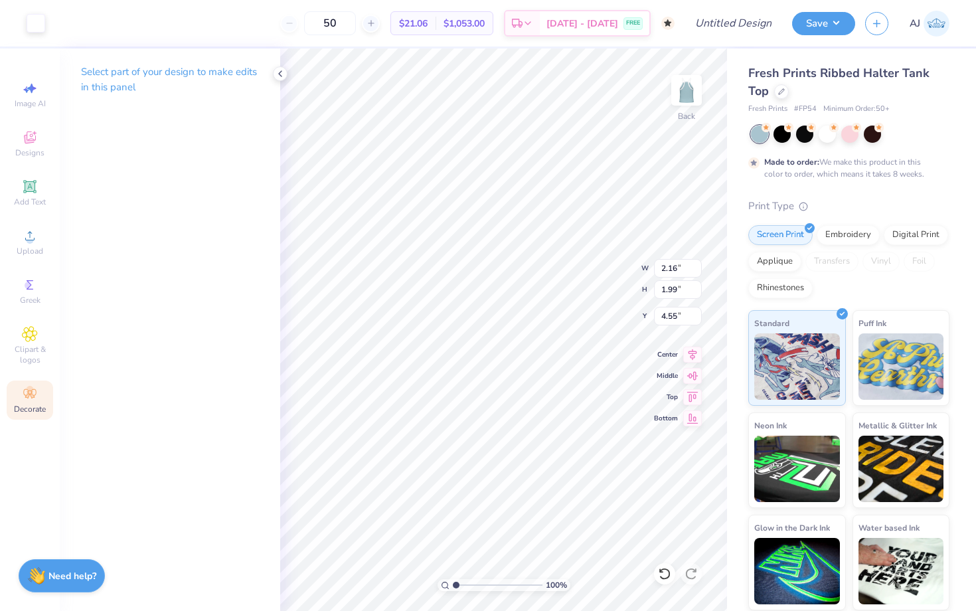
click at [32, 392] on icon at bounding box center [30, 394] width 16 height 16
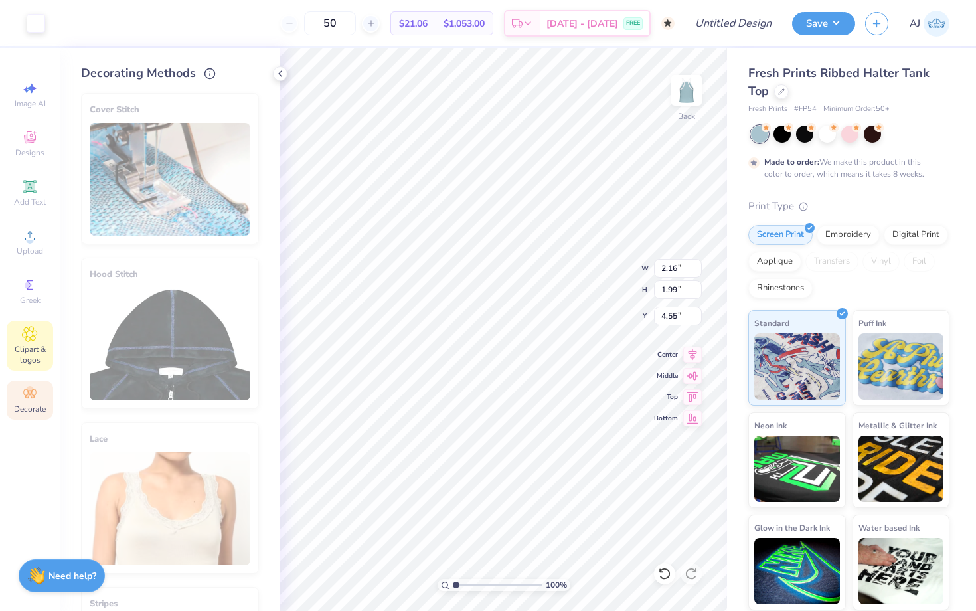
click at [33, 334] on icon at bounding box center [30, 334] width 7 height 7
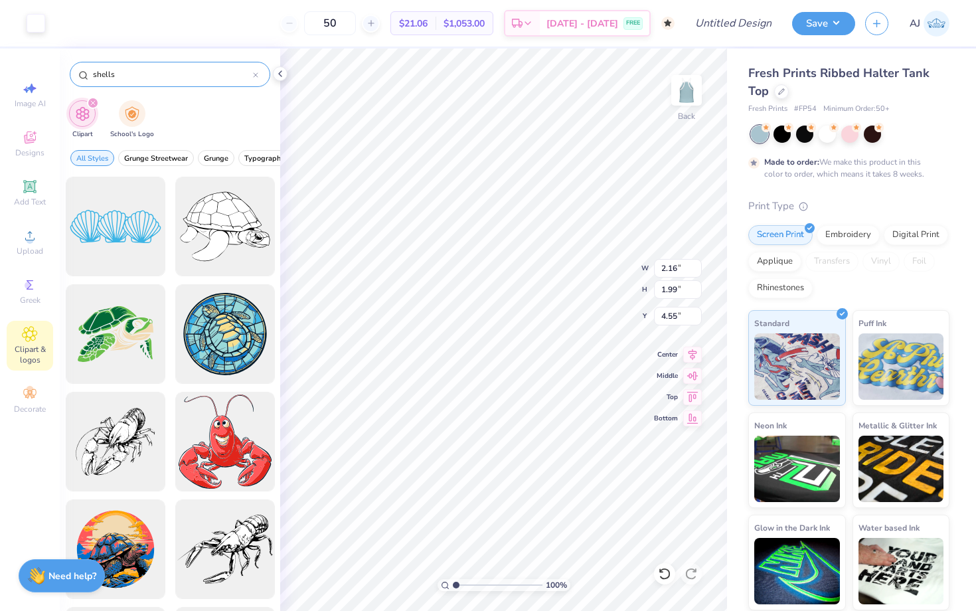
drag, startPoint x: 127, startPoint y: 80, endPoint x: 74, endPoint y: 79, distance: 53.1
click at [74, 79] on div "shells" at bounding box center [170, 74] width 200 height 25
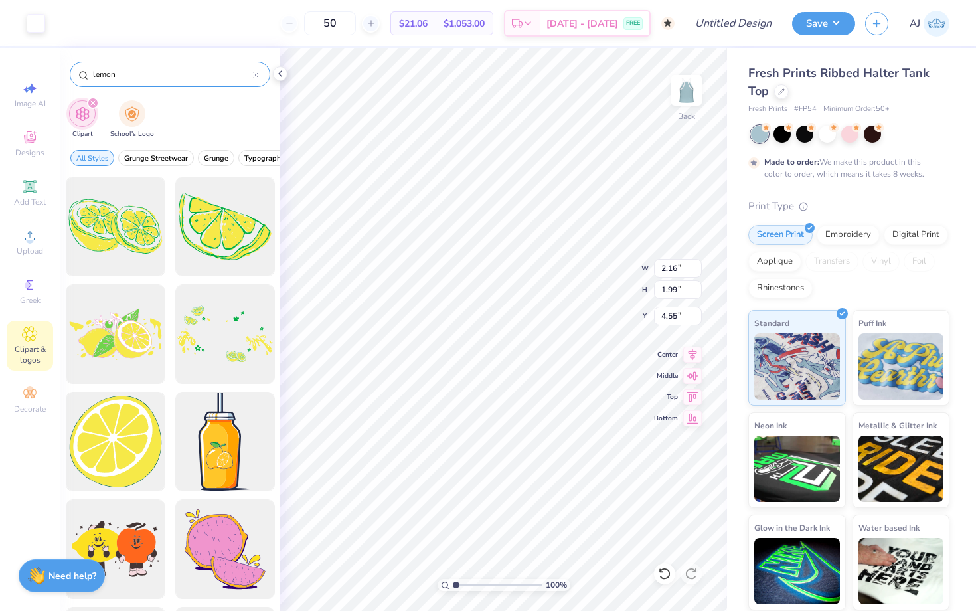
type input "lemon"
click at [216, 233] on div at bounding box center [225, 227] width 110 height 110
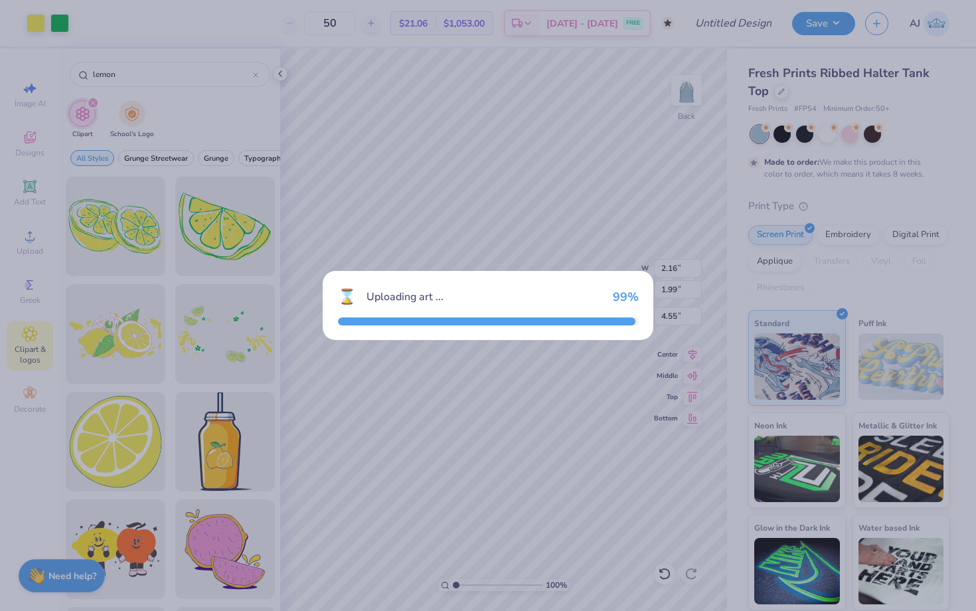
type input "8.95"
type input "6.56"
type input "4.97"
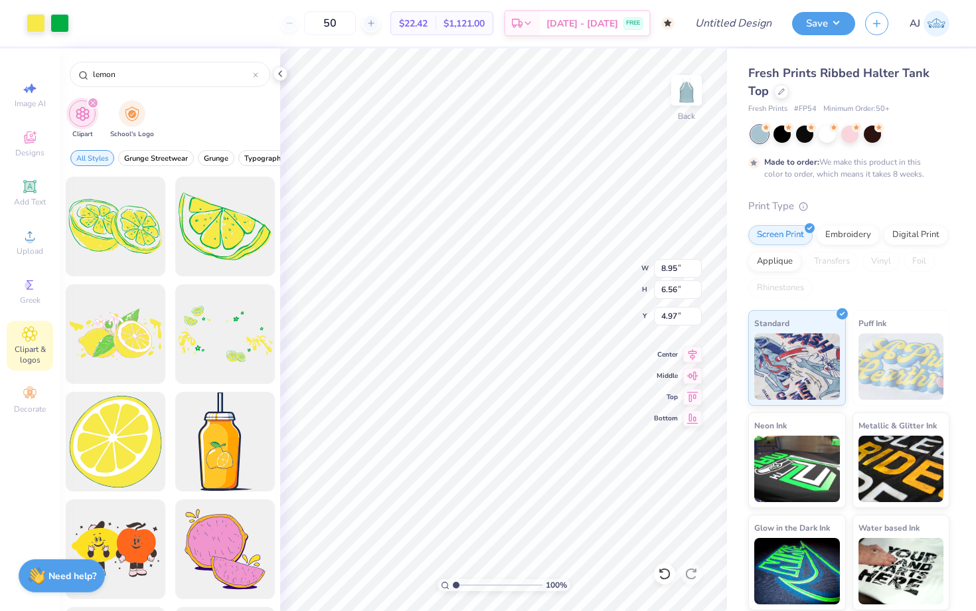
type input "2.45"
type input "1.80"
type input "2.24"
type input "1.64"
type input "5.12"
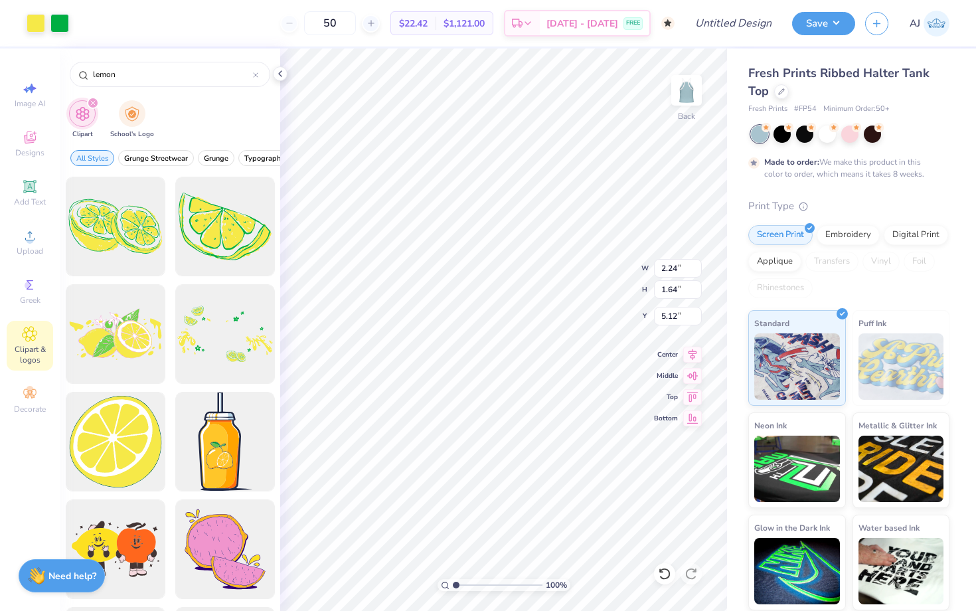
type input "1.96"
type input "2.06"
click at [444, 394] on li "Duplicate" at bounding box center [470, 387] width 104 height 26
type input "4.71"
type input "2.12"
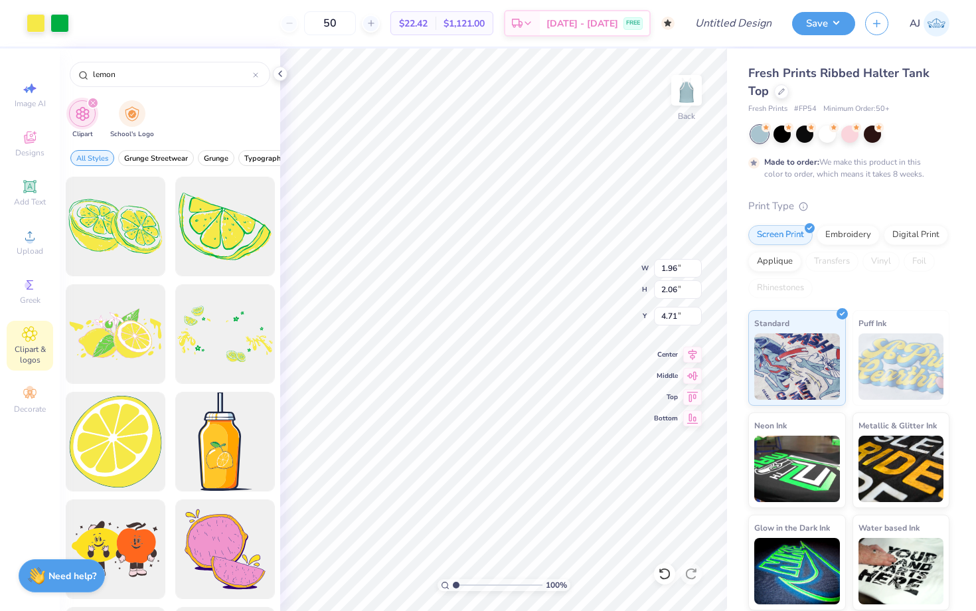
type input "1.87"
type input "4.69"
type input "1.96"
type input "2.06"
type input "4.69"
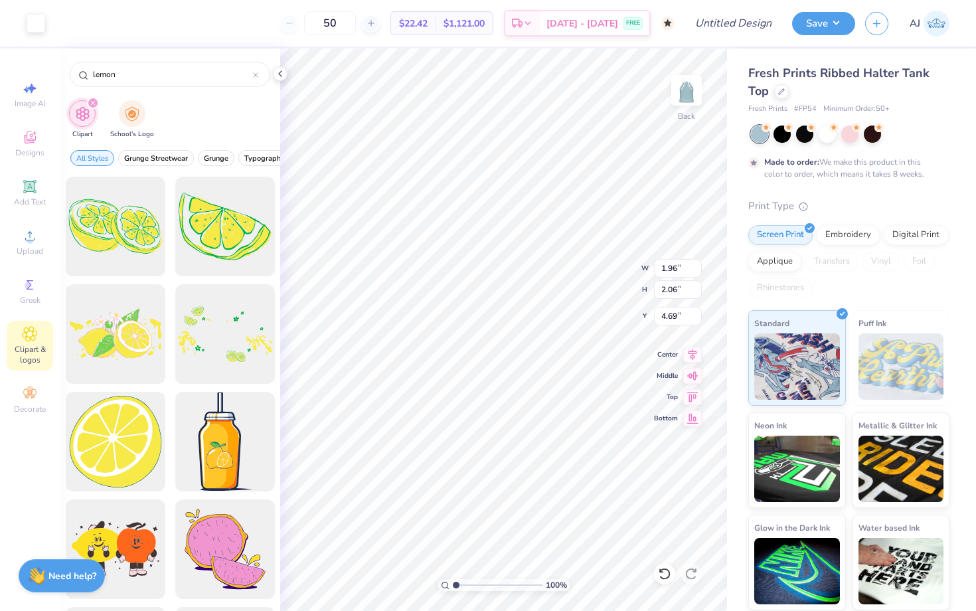
type input "2.16"
type input "1.99"
type input "4.57"
type input "2.12"
type input "1.87"
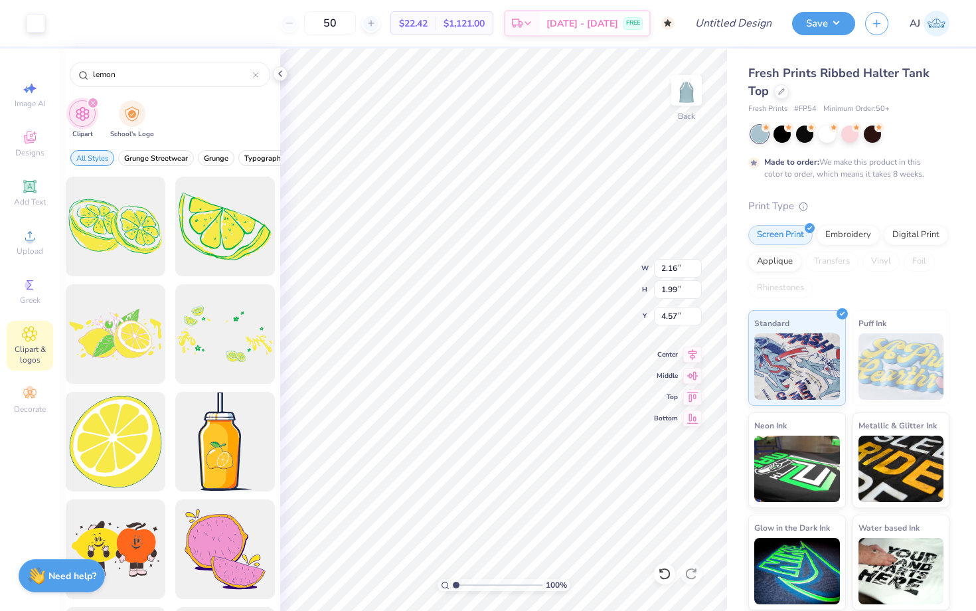
type input "4.69"
type input "2.16"
type input "1.99"
type input "4.57"
type input "7.81"
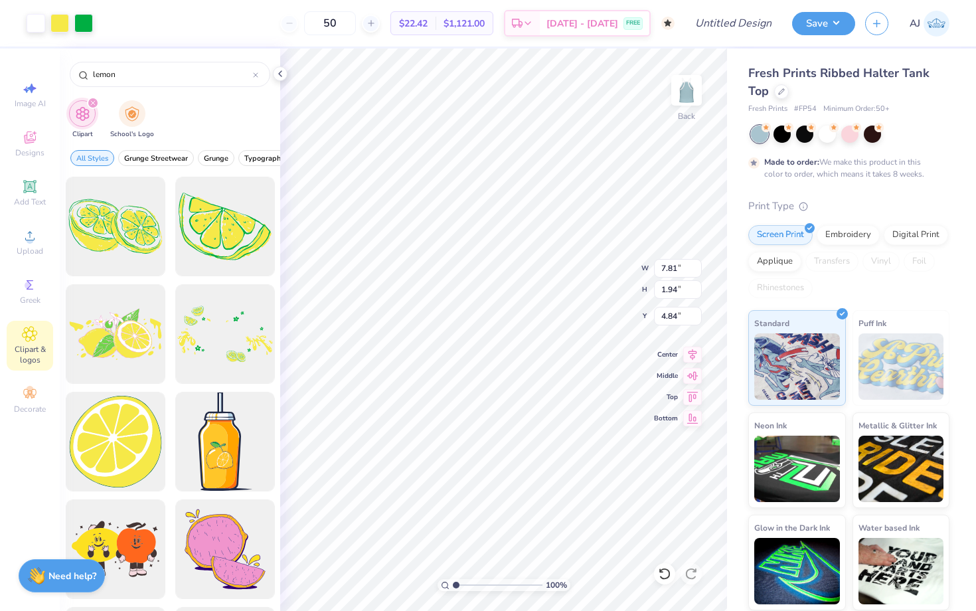
type input "1.94"
type input "4.85"
type input "8.42"
type input "0.81"
type input "7.44"
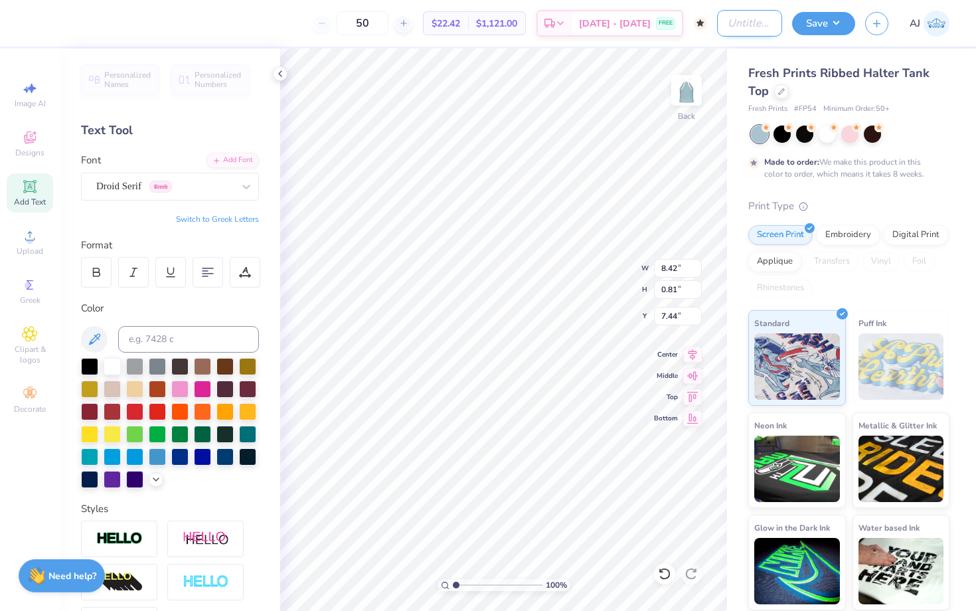
click at [759, 13] on input "Design Title" at bounding box center [749, 23] width 65 height 27
type input "Wellness Society Merch"
click at [743, 22] on input "Wellness Society Merch" at bounding box center [749, 23] width 65 height 27
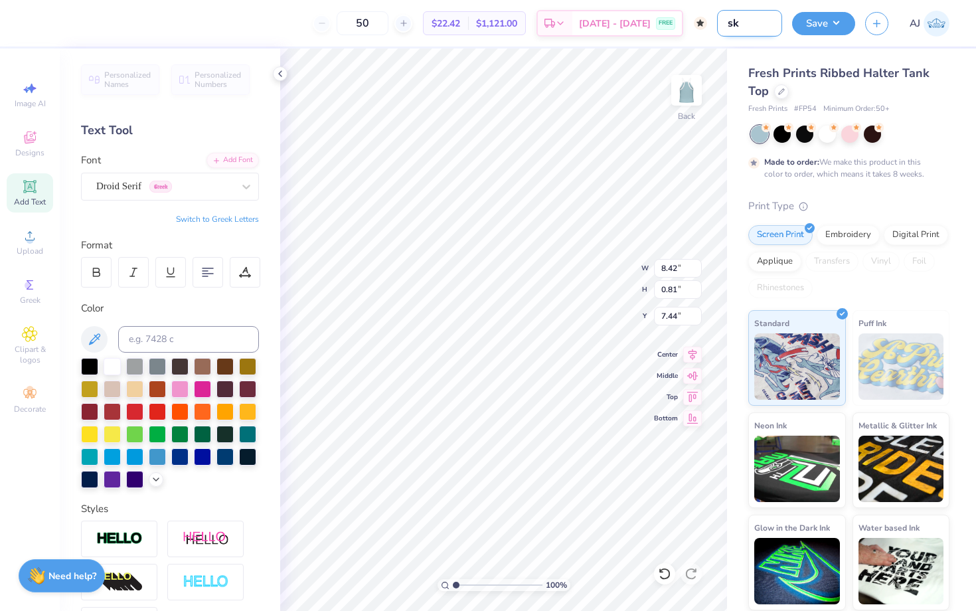
type input "sk tank"
click at [828, 25] on button "Save" at bounding box center [823, 21] width 63 height 23
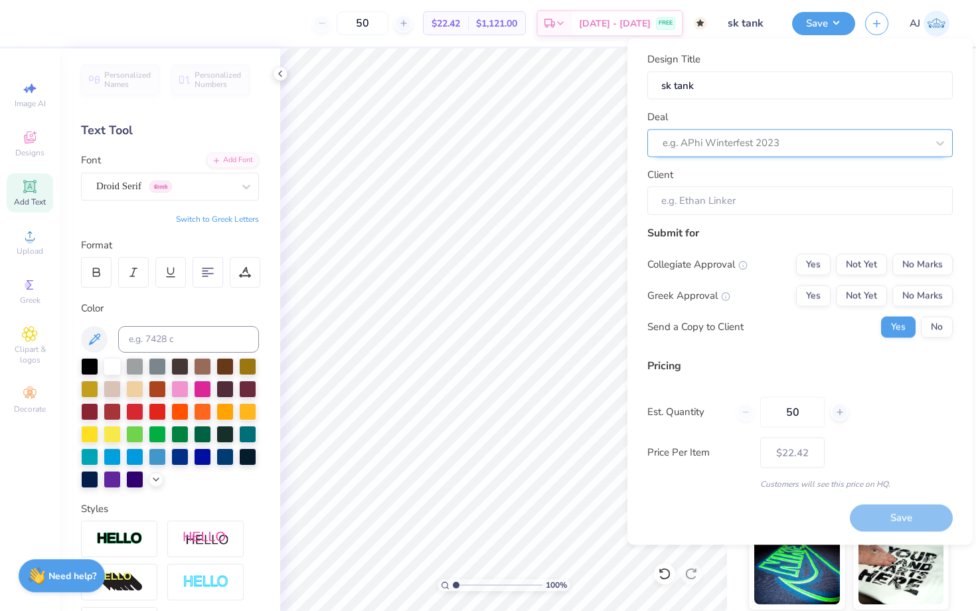
click at [693, 150] on div at bounding box center [794, 143] width 264 height 18
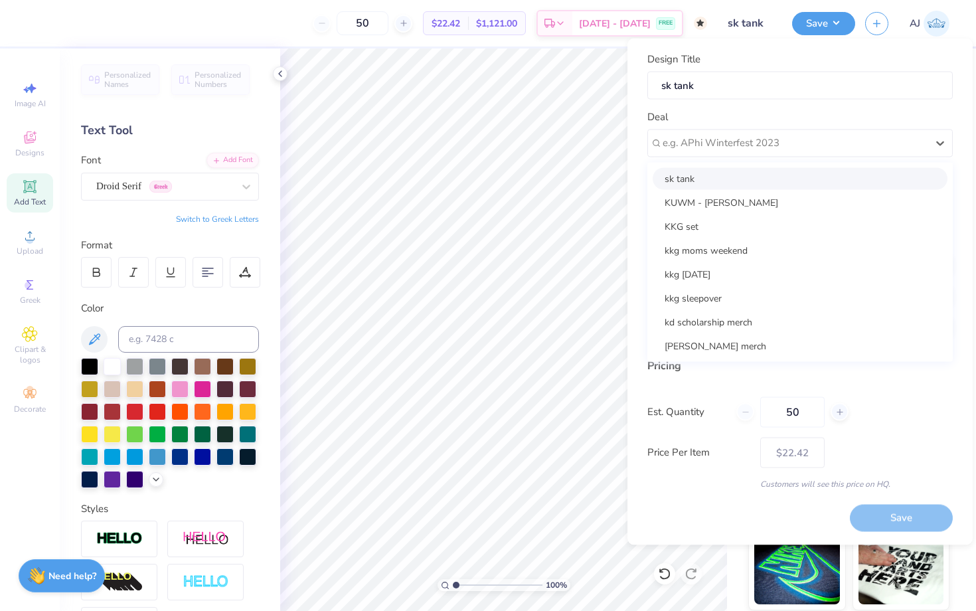
click at [687, 185] on div "sk tank" at bounding box center [799, 178] width 295 height 22
type input "Lila Shepard"
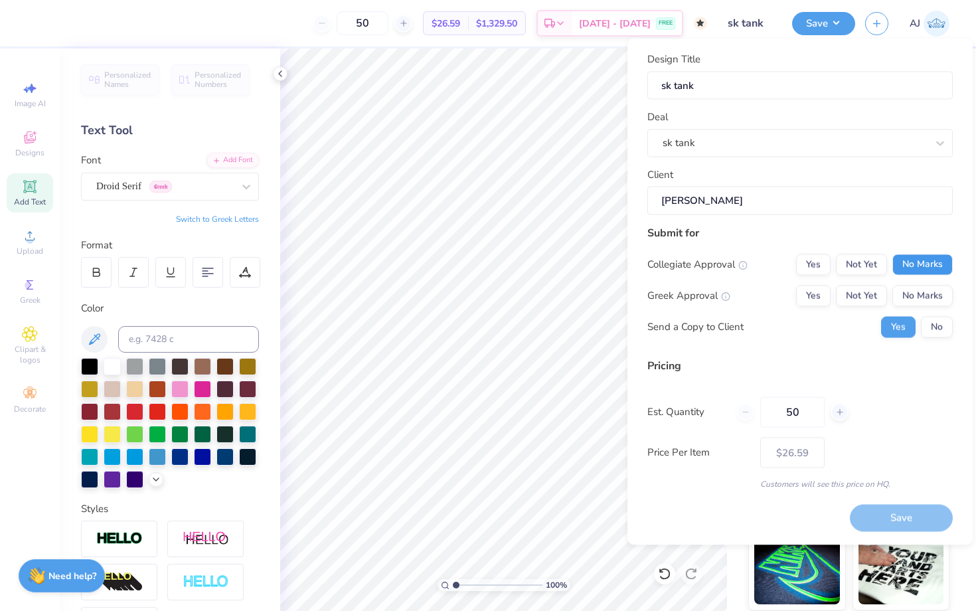
click at [919, 261] on button "No Marks" at bounding box center [922, 264] width 60 height 21
click at [919, 297] on button "No Marks" at bounding box center [922, 295] width 60 height 21
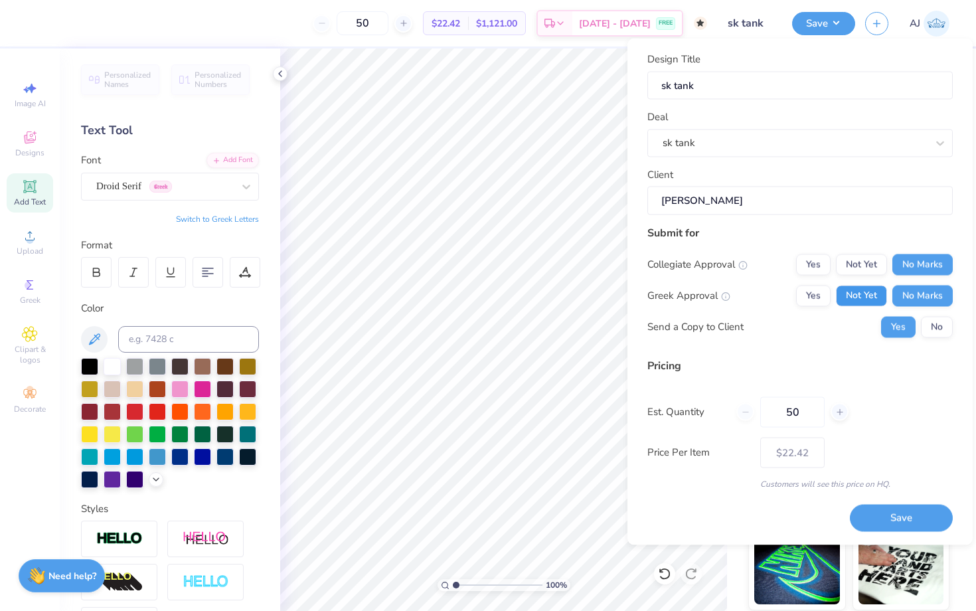
click at [871, 297] on button "Not Yet" at bounding box center [861, 295] width 51 height 21
click at [901, 514] on button "Save" at bounding box center [901, 517] width 103 height 27
type input "– –"
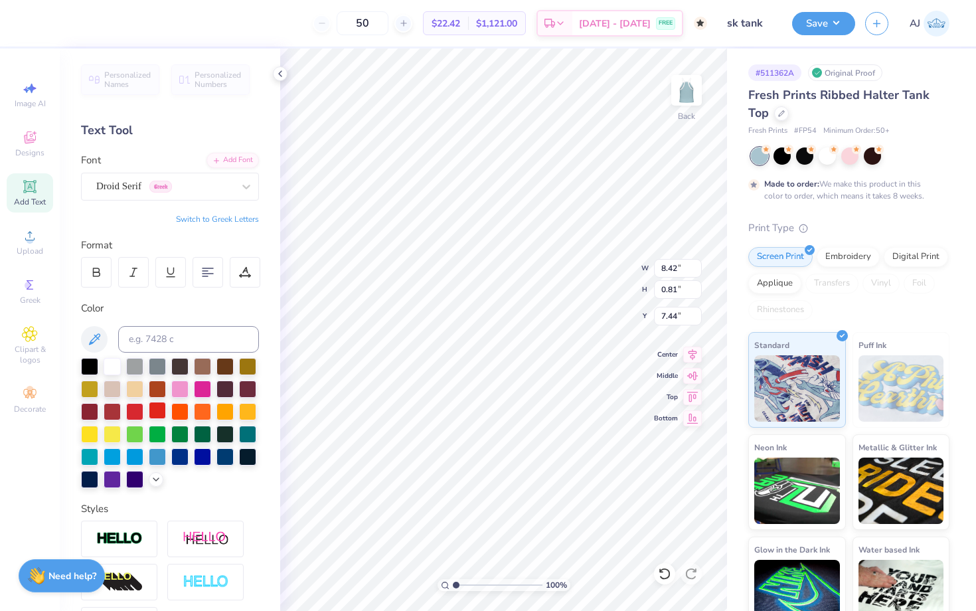
click at [117, 436] on div at bounding box center [112, 433] width 17 height 17
click at [817, 27] on button "Save" at bounding box center [823, 21] width 63 height 23
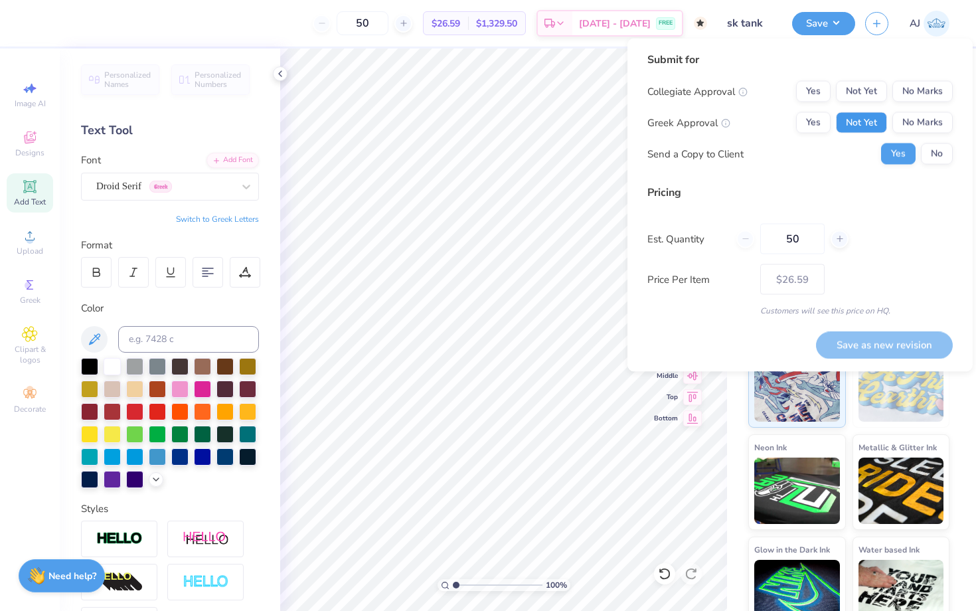
click at [856, 123] on button "Not Yet" at bounding box center [861, 122] width 51 height 21
click at [856, 102] on div "Collegiate Approval Yes Not Yet No Marks Greek Approval Yes Not Yet No Marks Se…" at bounding box center [799, 123] width 305 height 84
click at [853, 90] on button "Not Yet" at bounding box center [861, 91] width 51 height 21
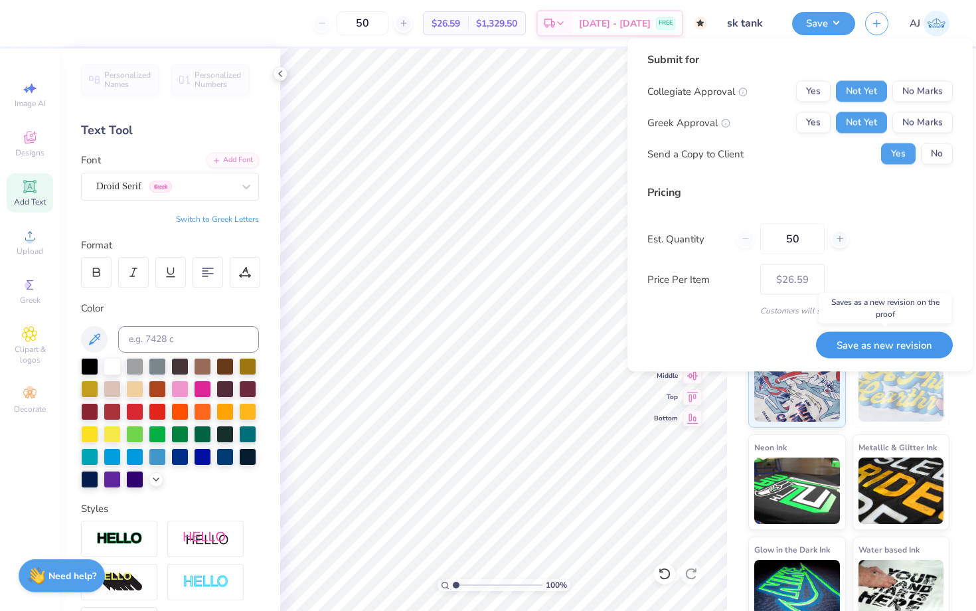
click at [853, 347] on button "Save as new revision" at bounding box center [884, 344] width 137 height 27
type input "– –"
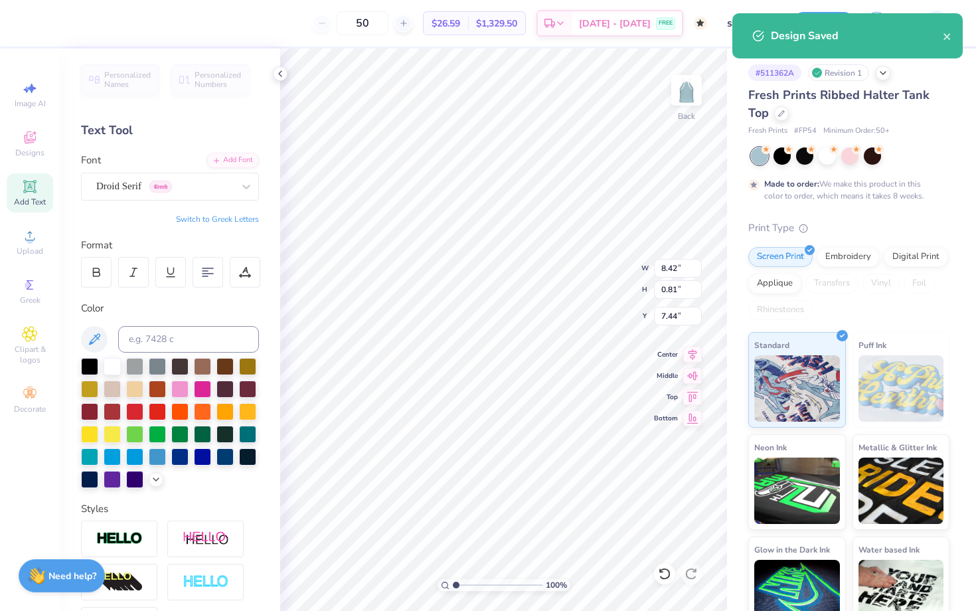
type input "1.75"
type input "1.83"
type input "4.96"
click at [23, 394] on icon at bounding box center [30, 394] width 16 height 16
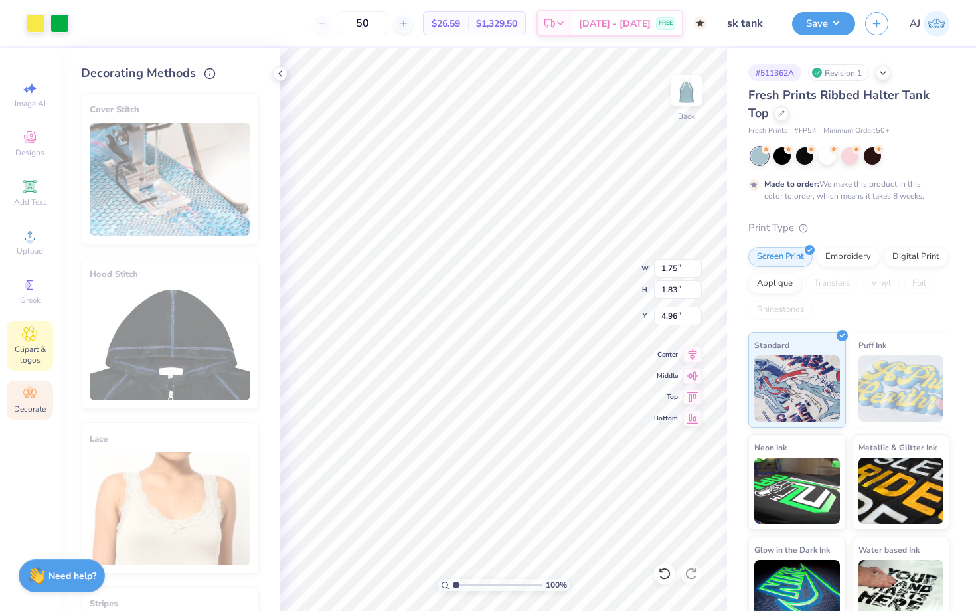
click at [25, 346] on span "Clipart & logos" at bounding box center [30, 354] width 46 height 21
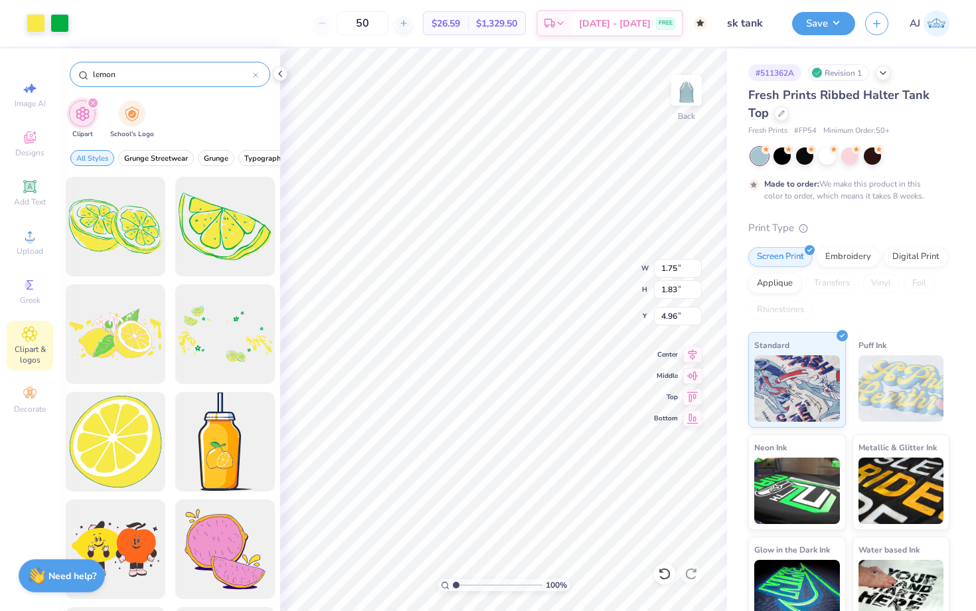
click at [154, 73] on input "lemon" at bounding box center [172, 74] width 161 height 13
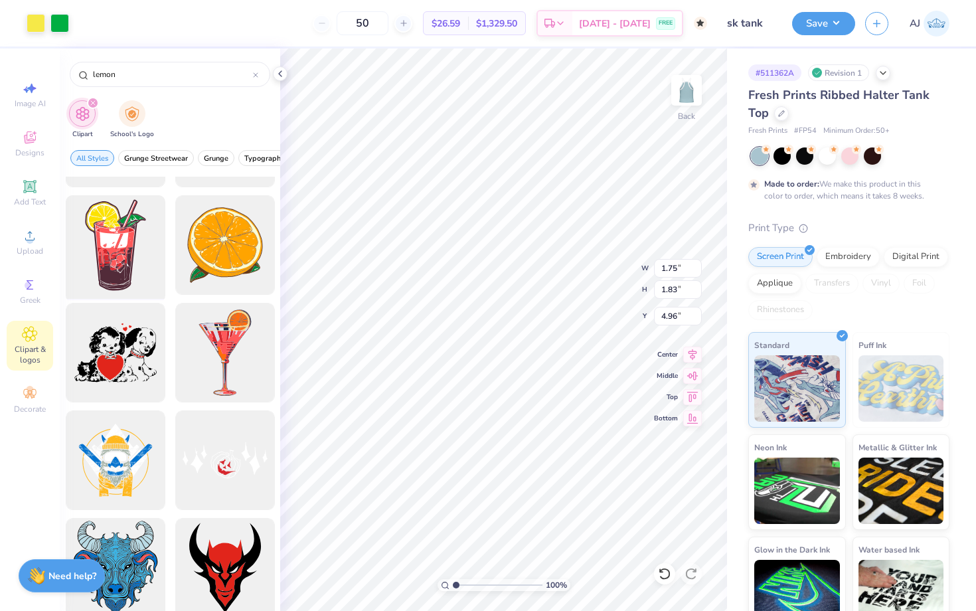
scroll to position [856, 0]
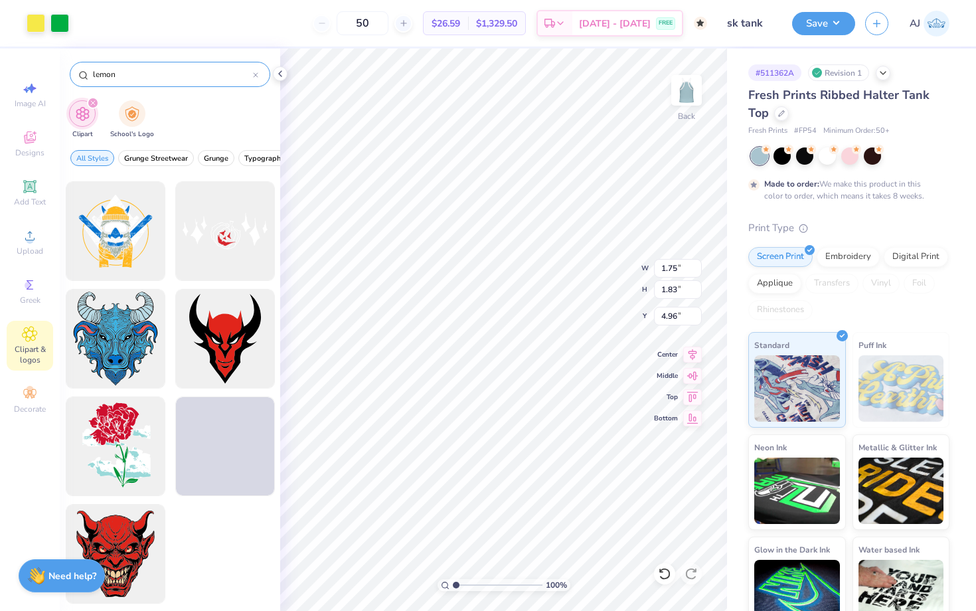
click at [123, 72] on input "lemon" at bounding box center [172, 74] width 161 height 13
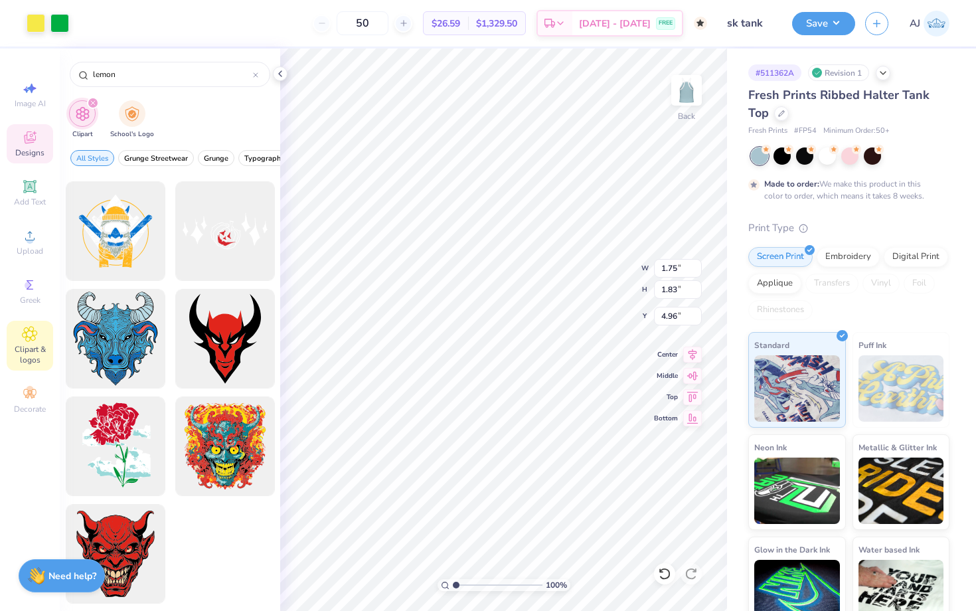
click at [27, 154] on span "Designs" at bounding box center [29, 152] width 29 height 11
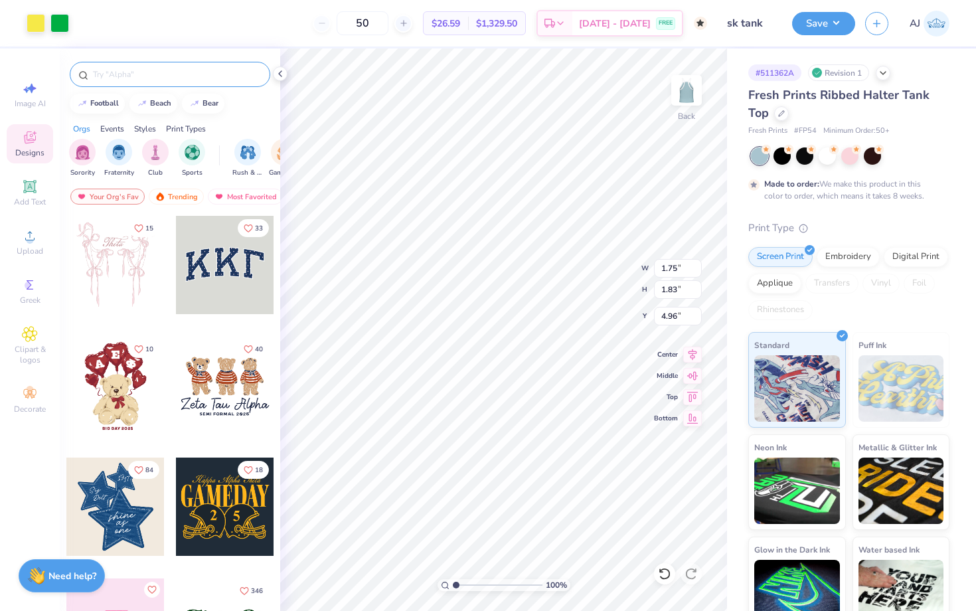
click at [141, 84] on div at bounding box center [170, 74] width 200 height 25
click at [46, 102] on div "Image AI" at bounding box center [30, 94] width 46 height 39
select select "4"
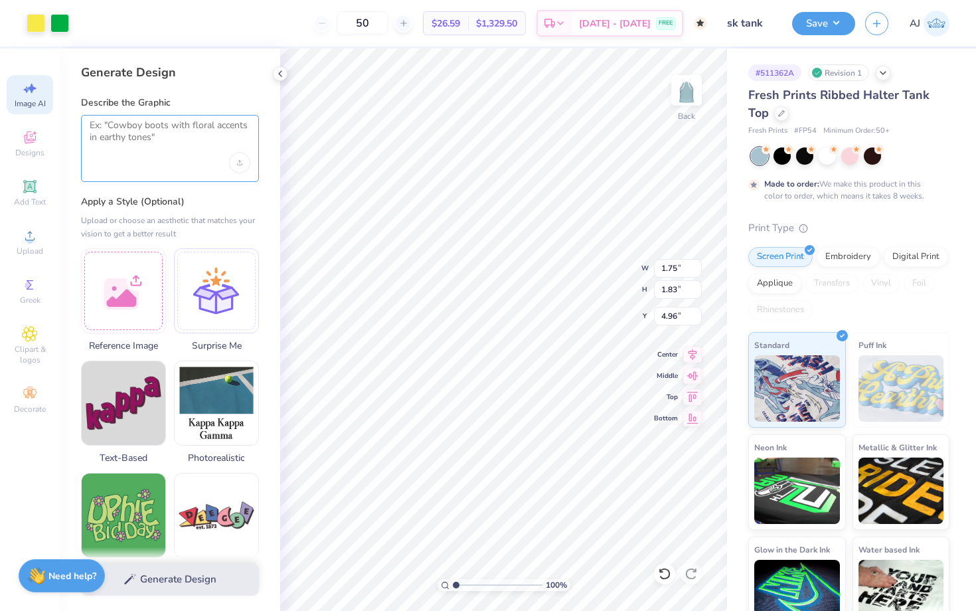
click at [144, 135] on textarea at bounding box center [170, 135] width 161 height 33
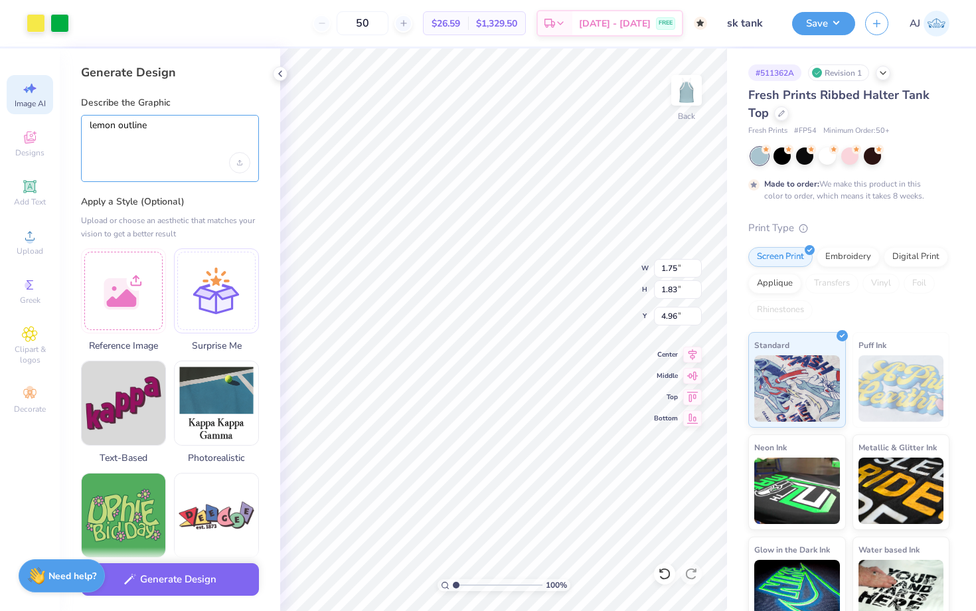
type textarea "lemon outline"
click at [219, 589] on button "Generate Design" at bounding box center [170, 576] width 178 height 33
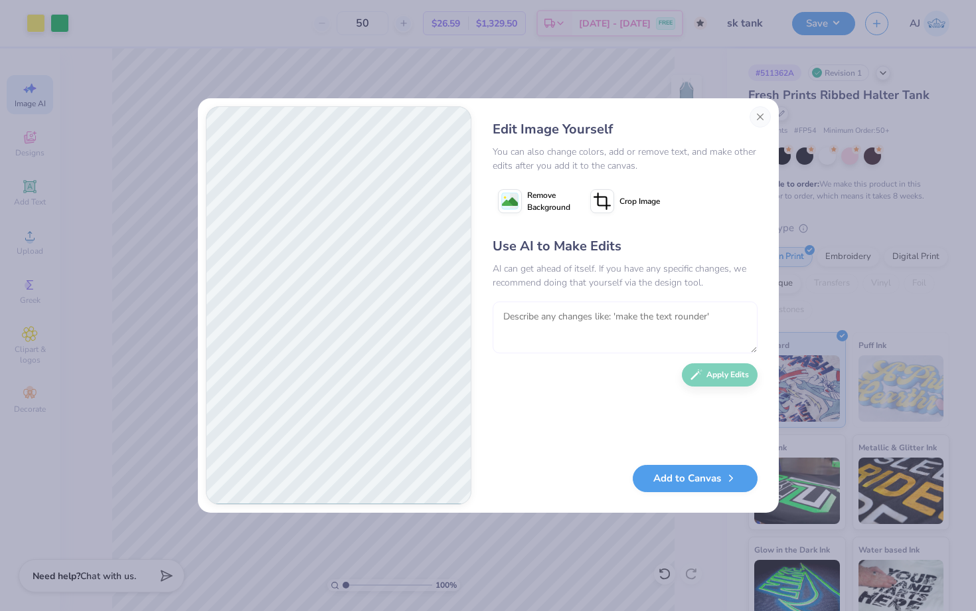
click at [534, 324] on textarea at bounding box center [625, 327] width 265 height 52
type textarea "a cut lemon outline in yellow"
click at [713, 371] on button "Apply Edits" at bounding box center [720, 371] width 76 height 23
